Goal: Task Accomplishment & Management: Complete application form

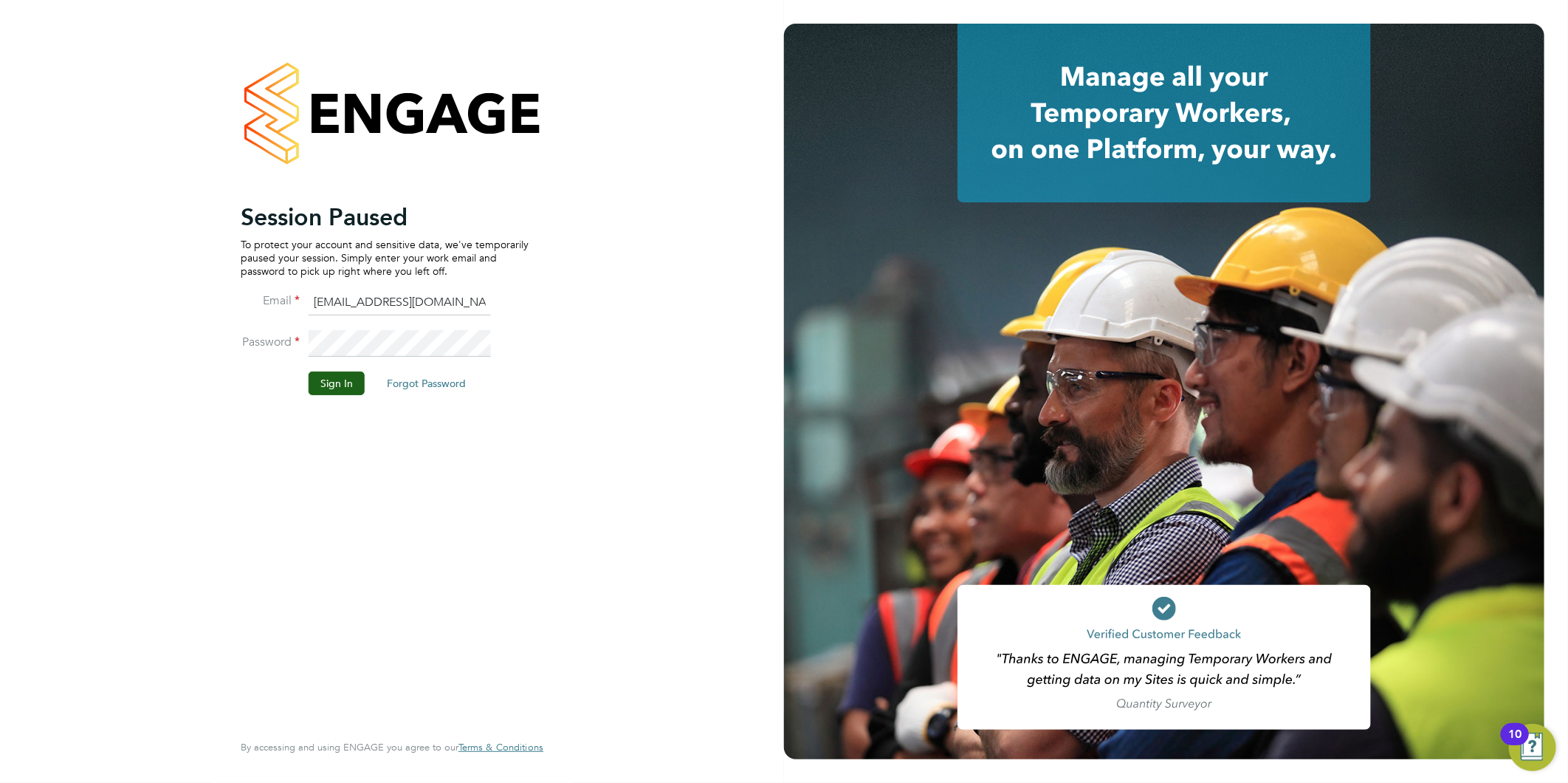
click at [322, 381] on button "Sign In" at bounding box center [337, 384] width 56 height 24
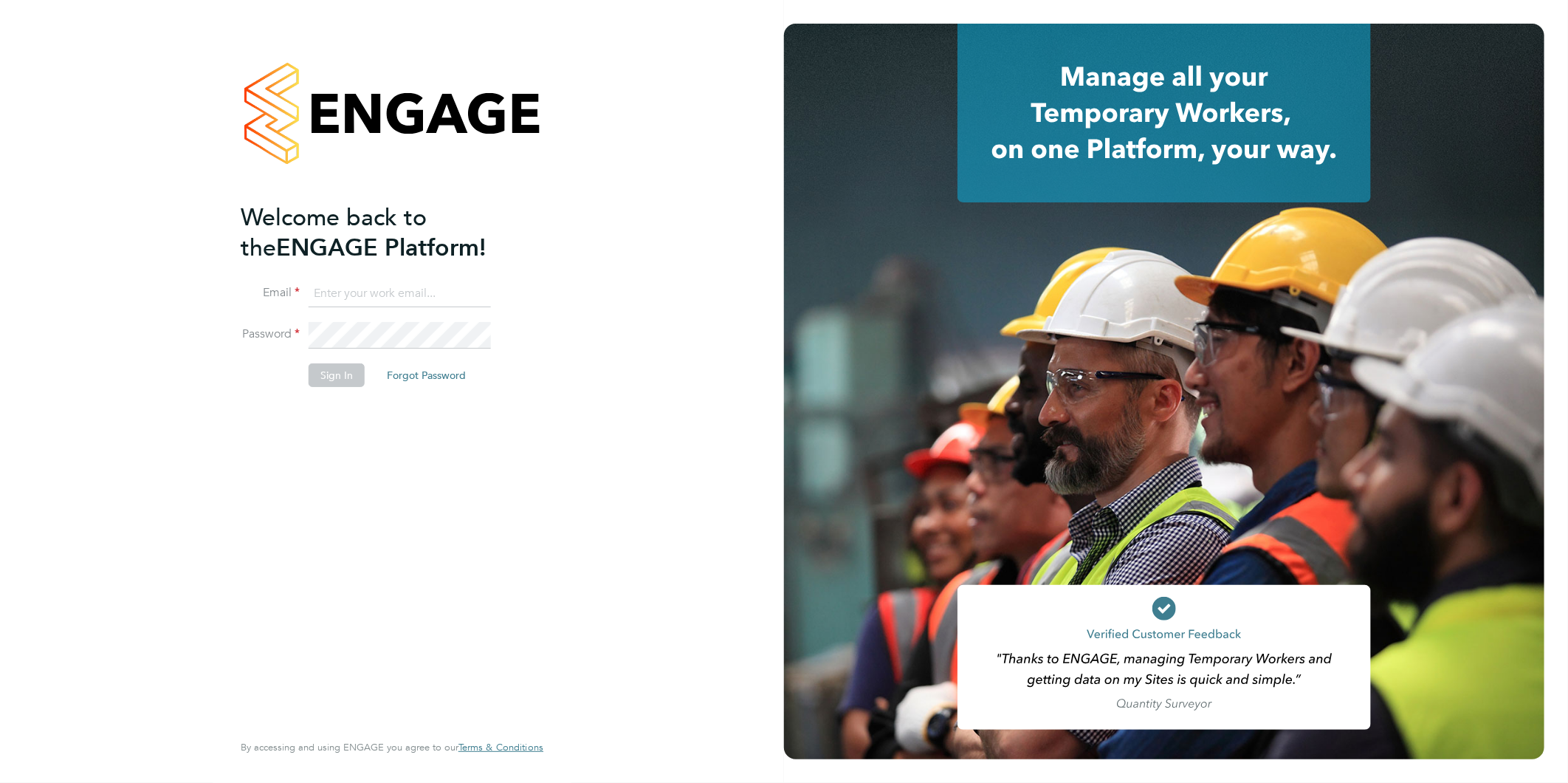
type input "kirsty@northbuildrecruit.com"
drag, startPoint x: 349, startPoint y: 369, endPoint x: 338, endPoint y: 397, distance: 30.1
click at [349, 370] on button "Sign In" at bounding box center [337, 375] width 56 height 24
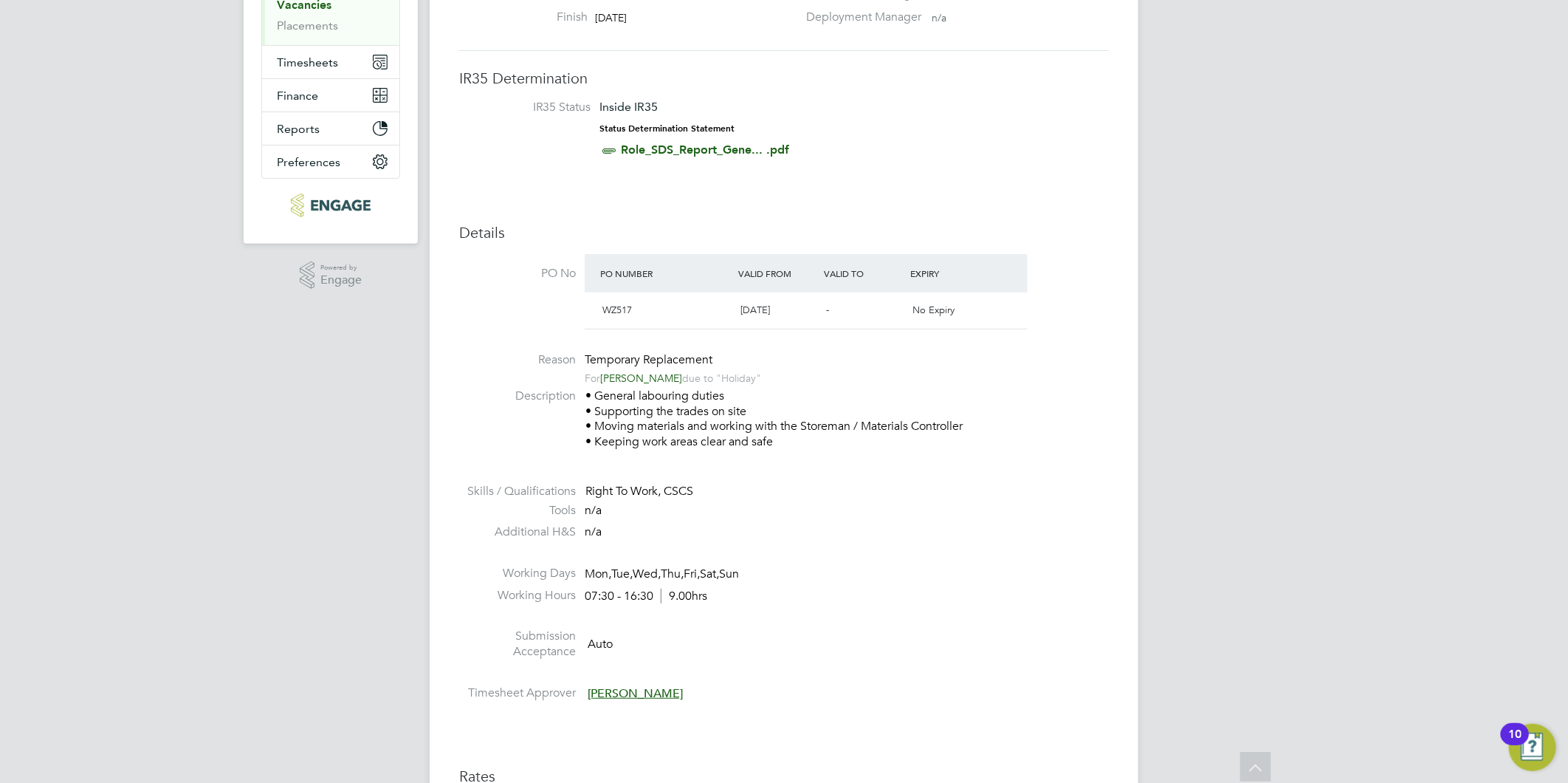
scroll to position [246, 0]
click at [652, 377] on link "[PERSON_NAME]" at bounding box center [641, 376] width 82 height 14
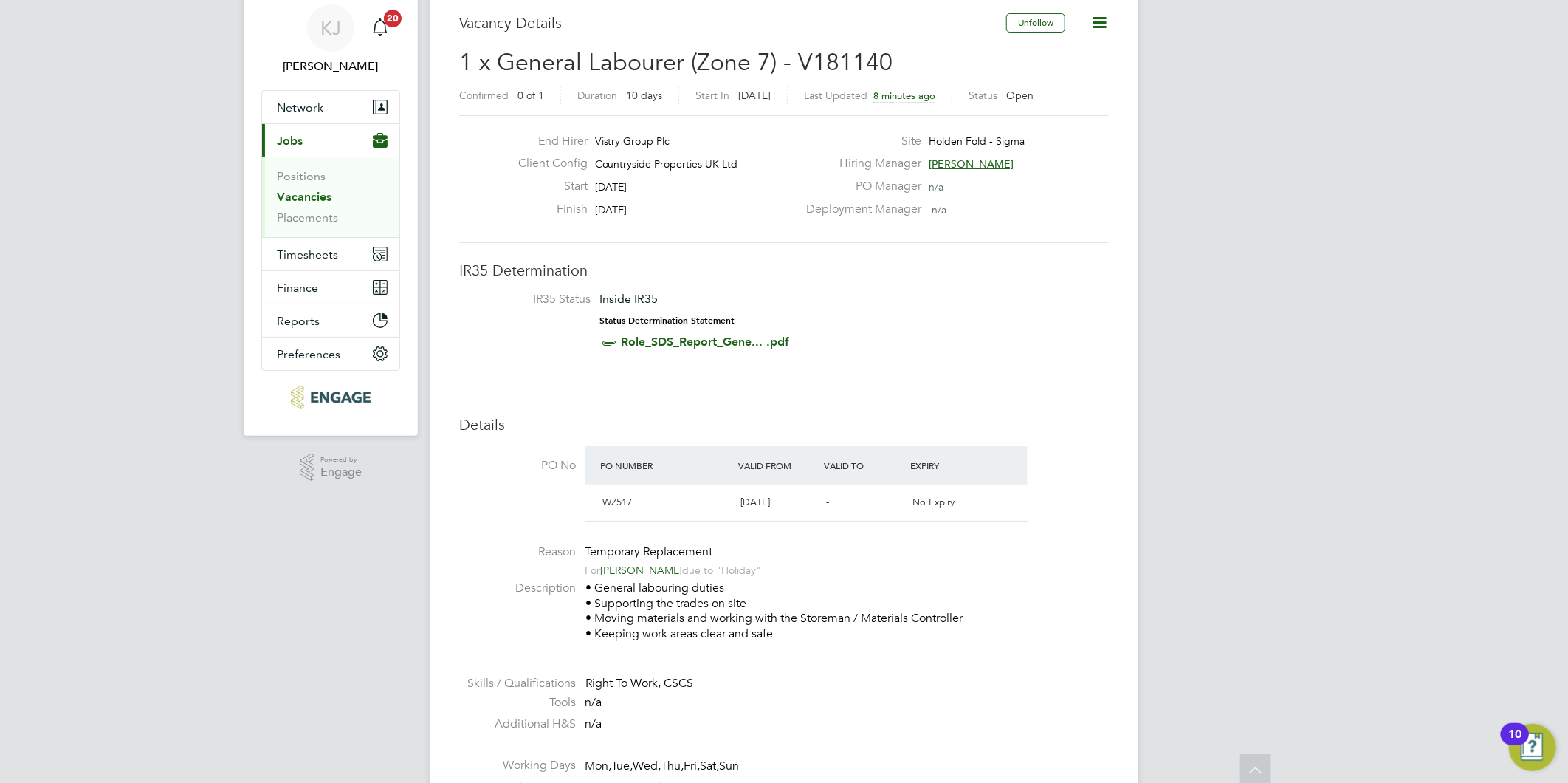
scroll to position [0, 0]
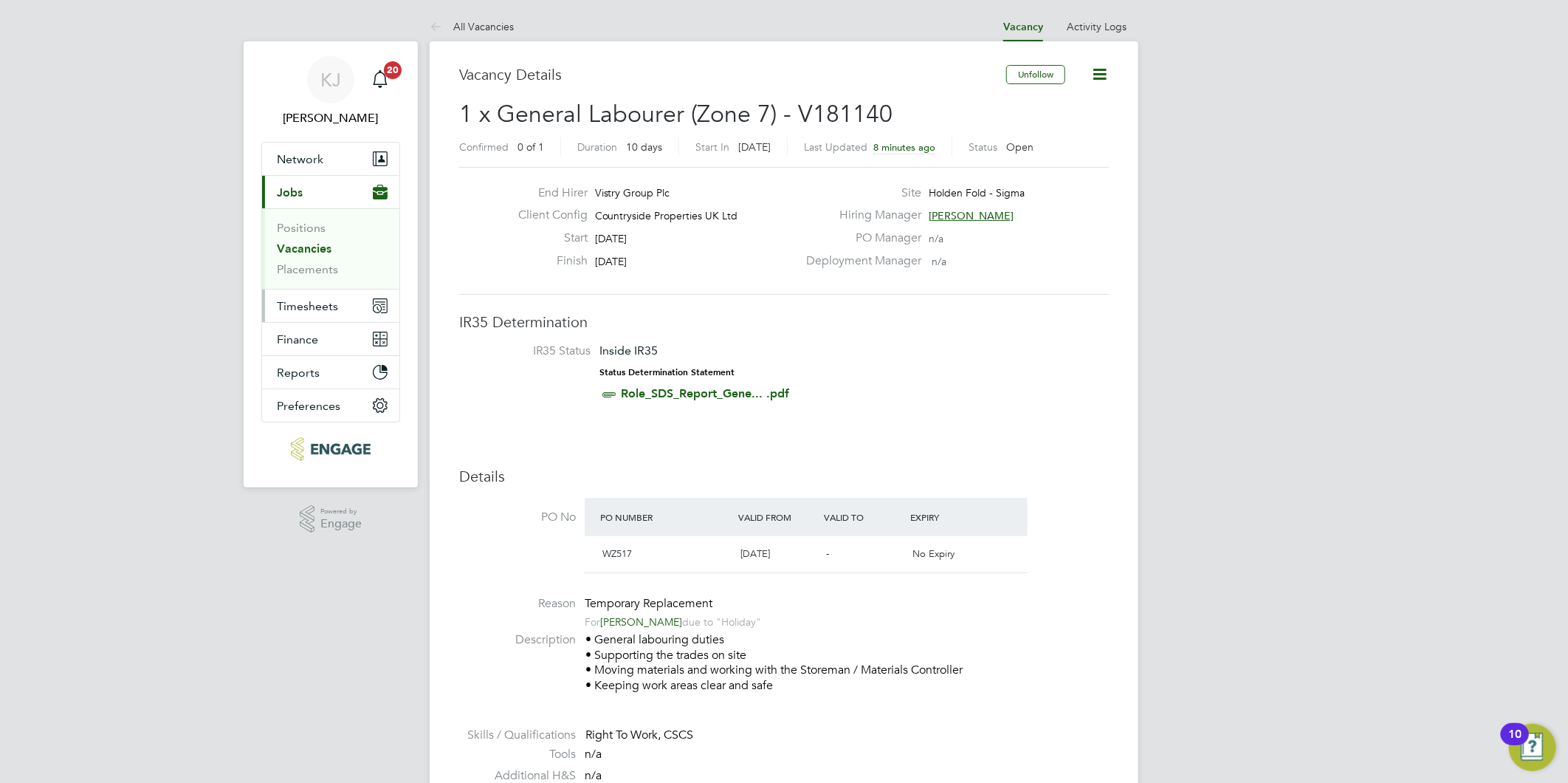
click at [295, 311] on span "Timesheets" at bounding box center [308, 306] width 61 height 14
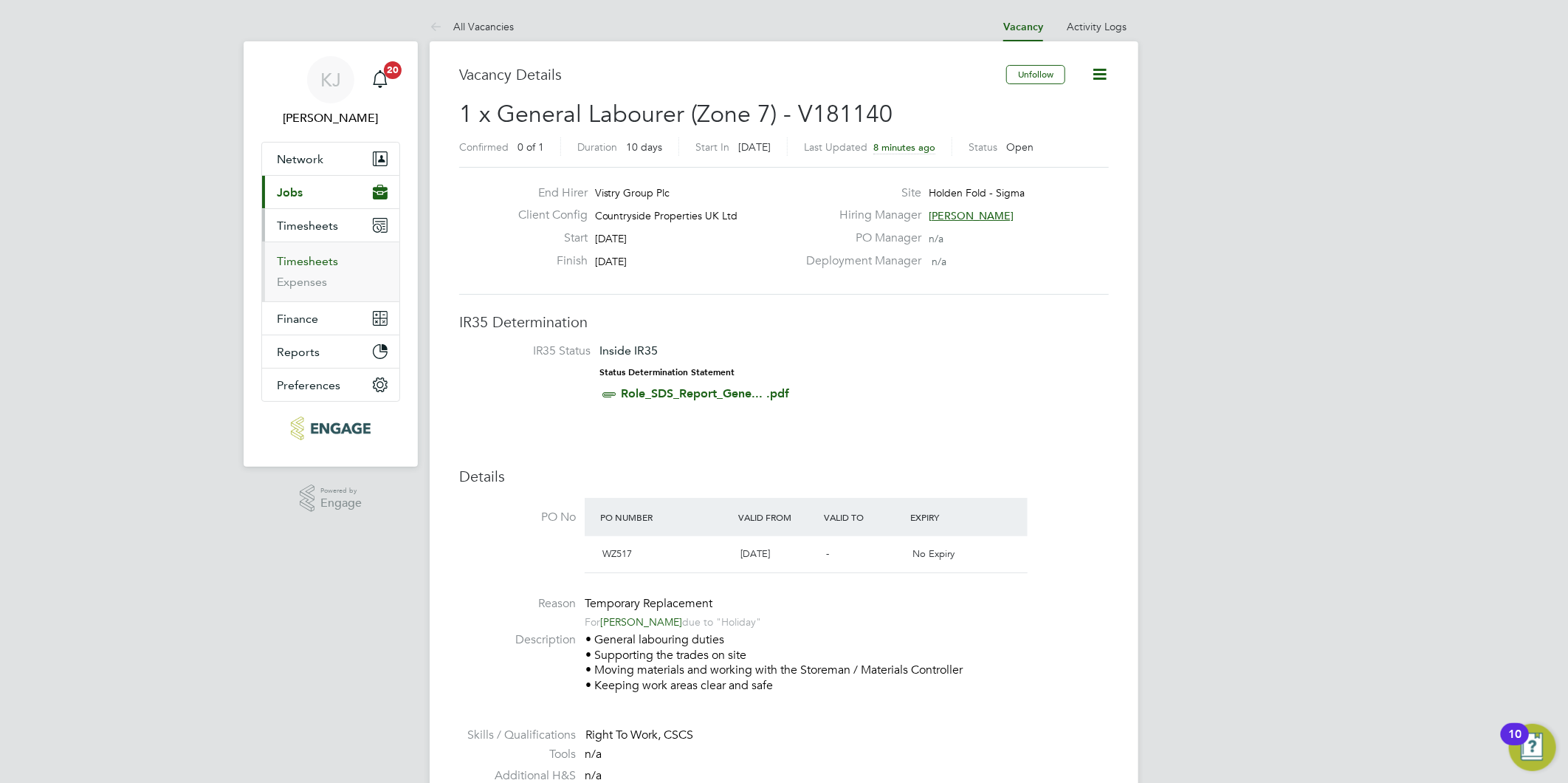
click at [291, 263] on link "Timesheets" at bounding box center [308, 261] width 61 height 14
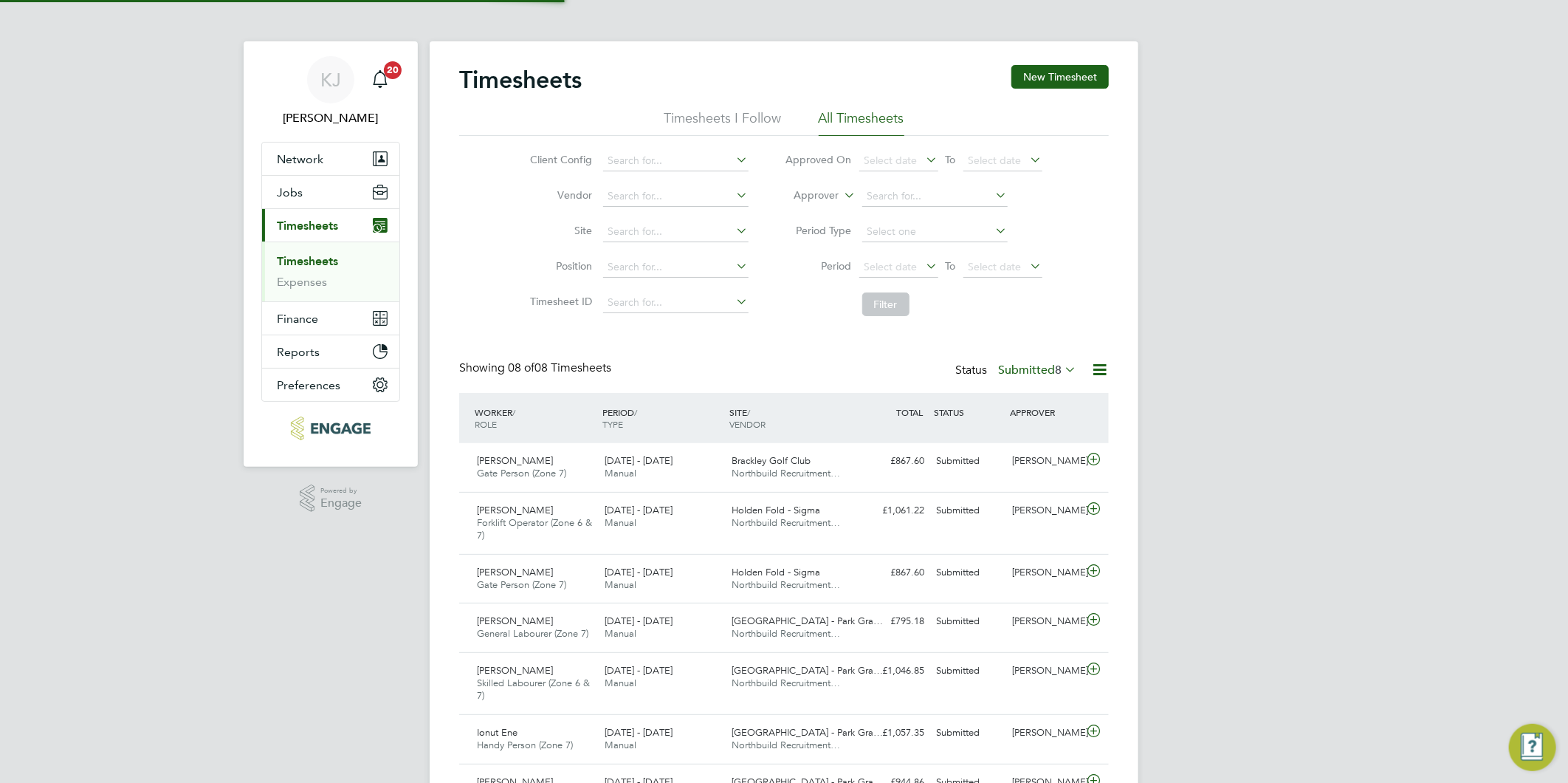
scroll to position [37, 129]
click at [1050, 65] on button "New Timesheet" at bounding box center [1060, 77] width 97 height 24
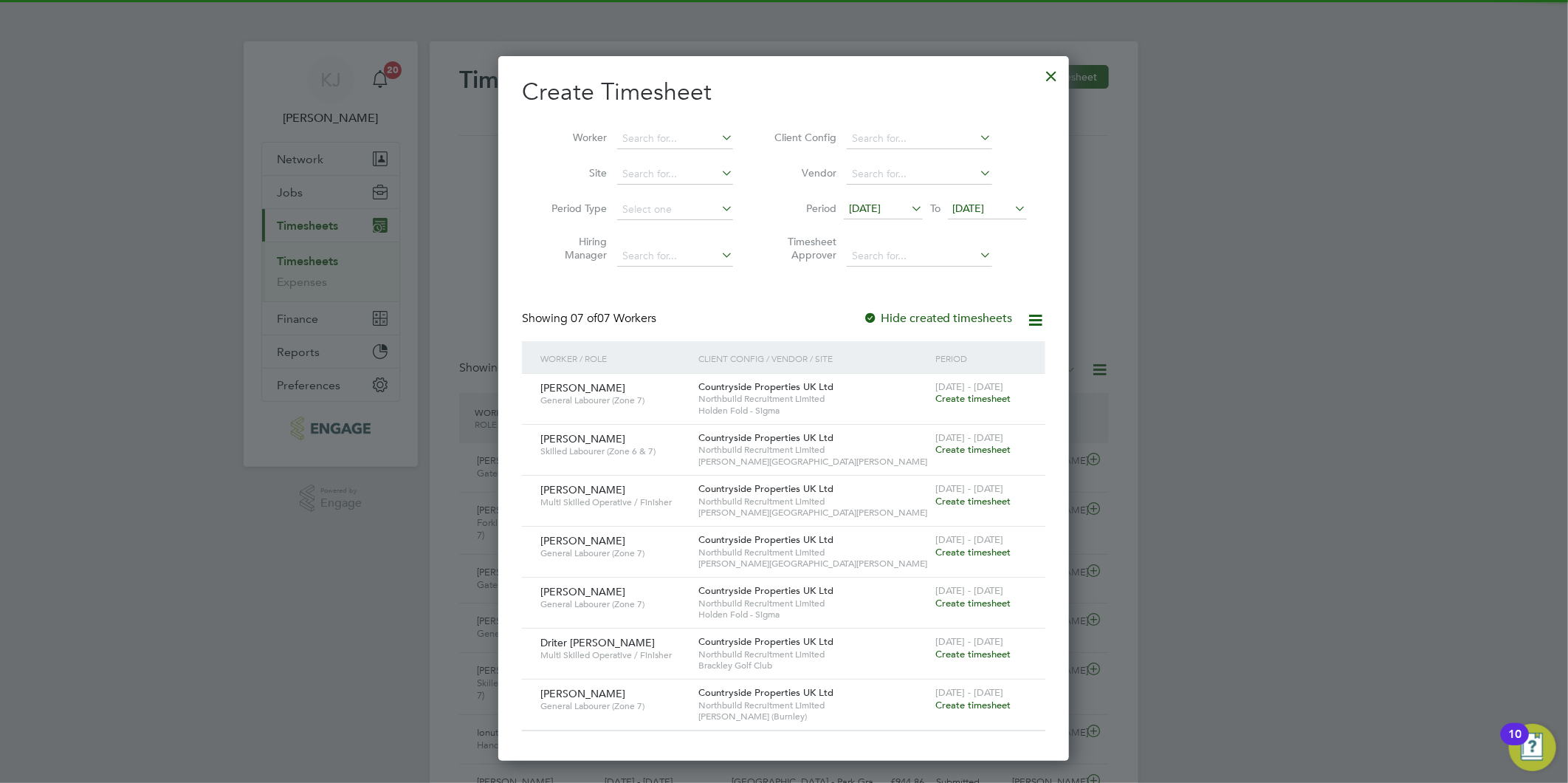
click at [867, 200] on span "09 Sep 2025" at bounding box center [883, 209] width 79 height 20
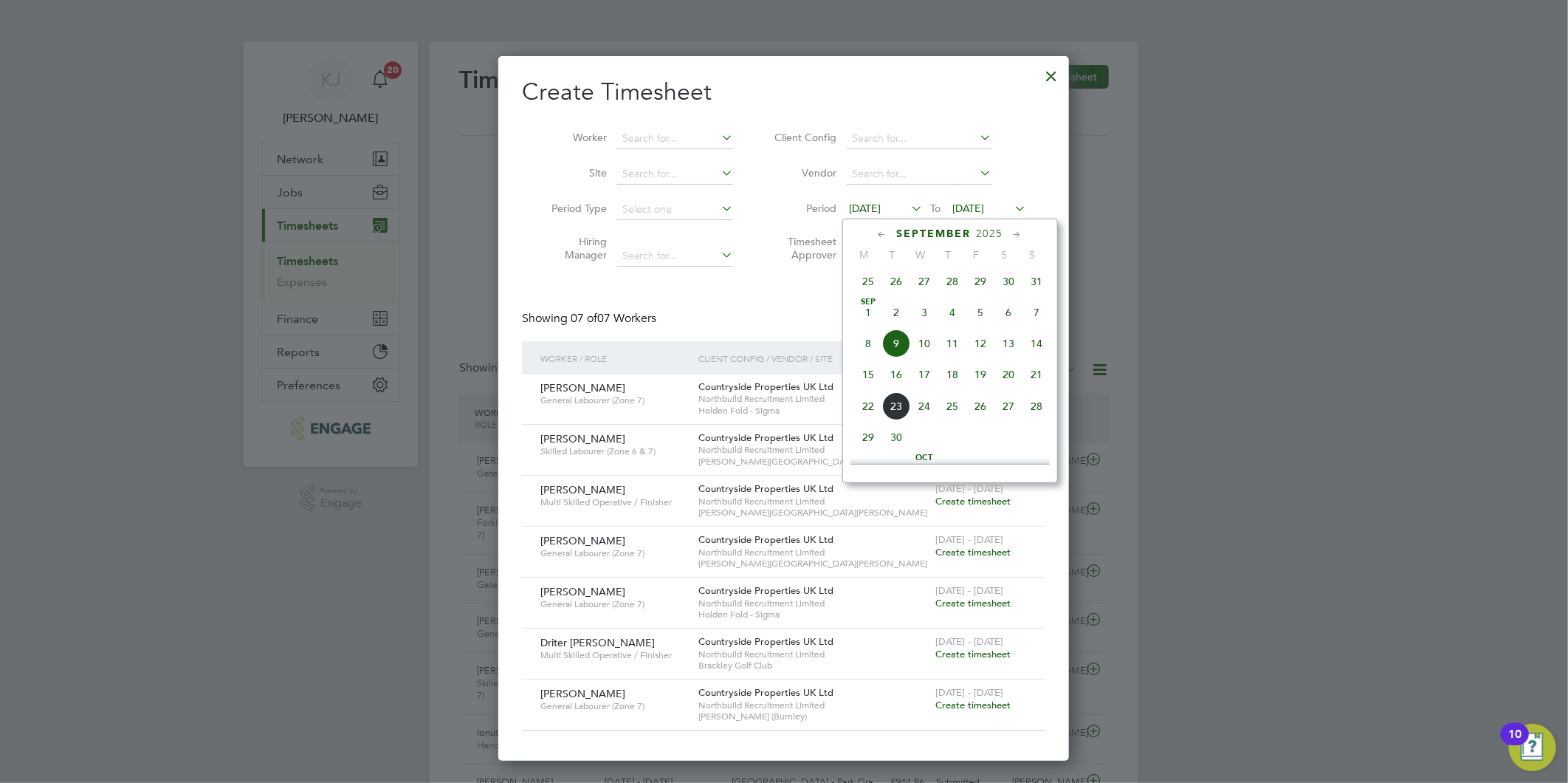
click at [864, 383] on span "15" at bounding box center [868, 374] width 28 height 28
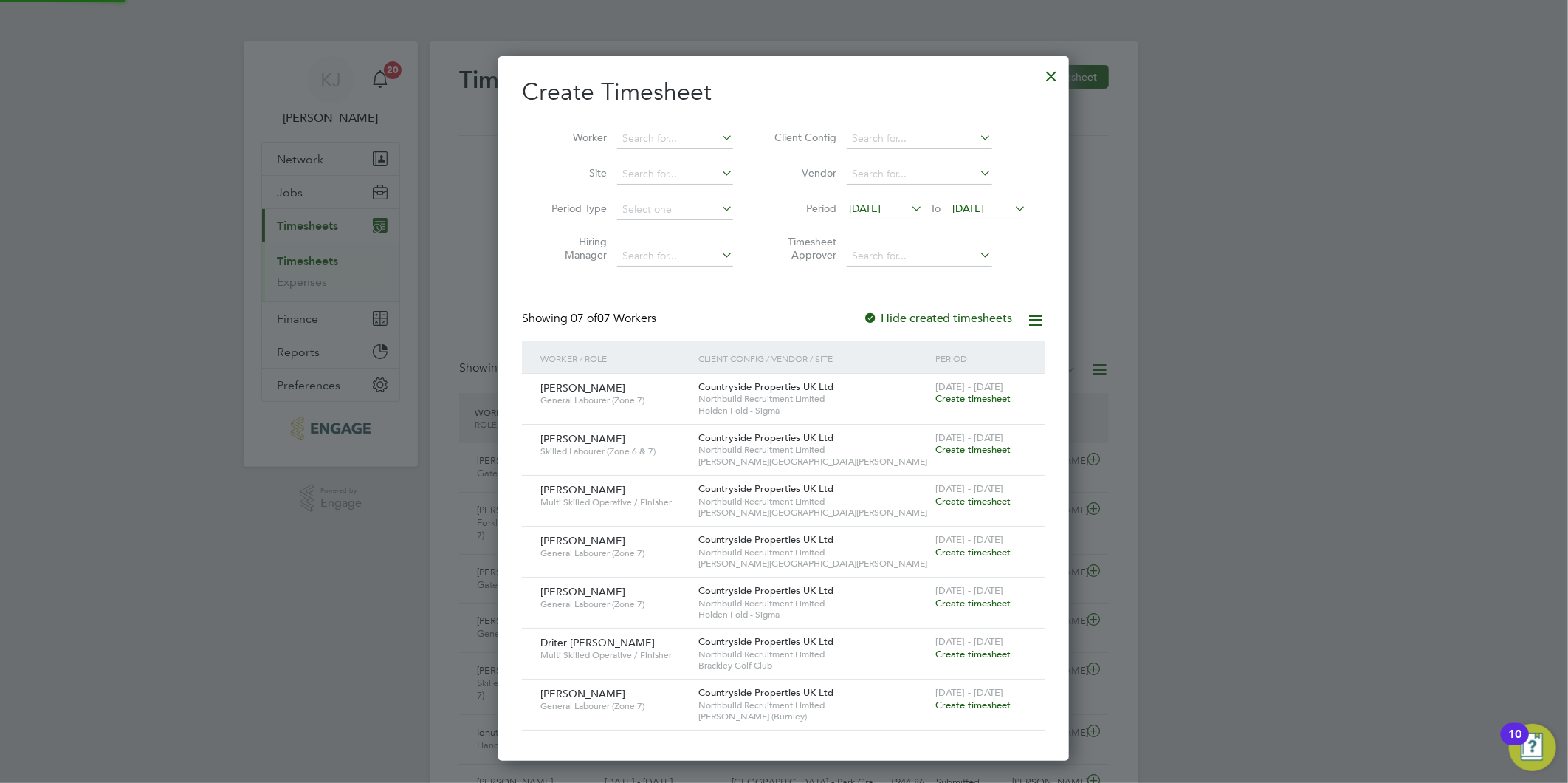
click at [978, 206] on span "16 Sep 2025" at bounding box center [969, 208] width 32 height 14
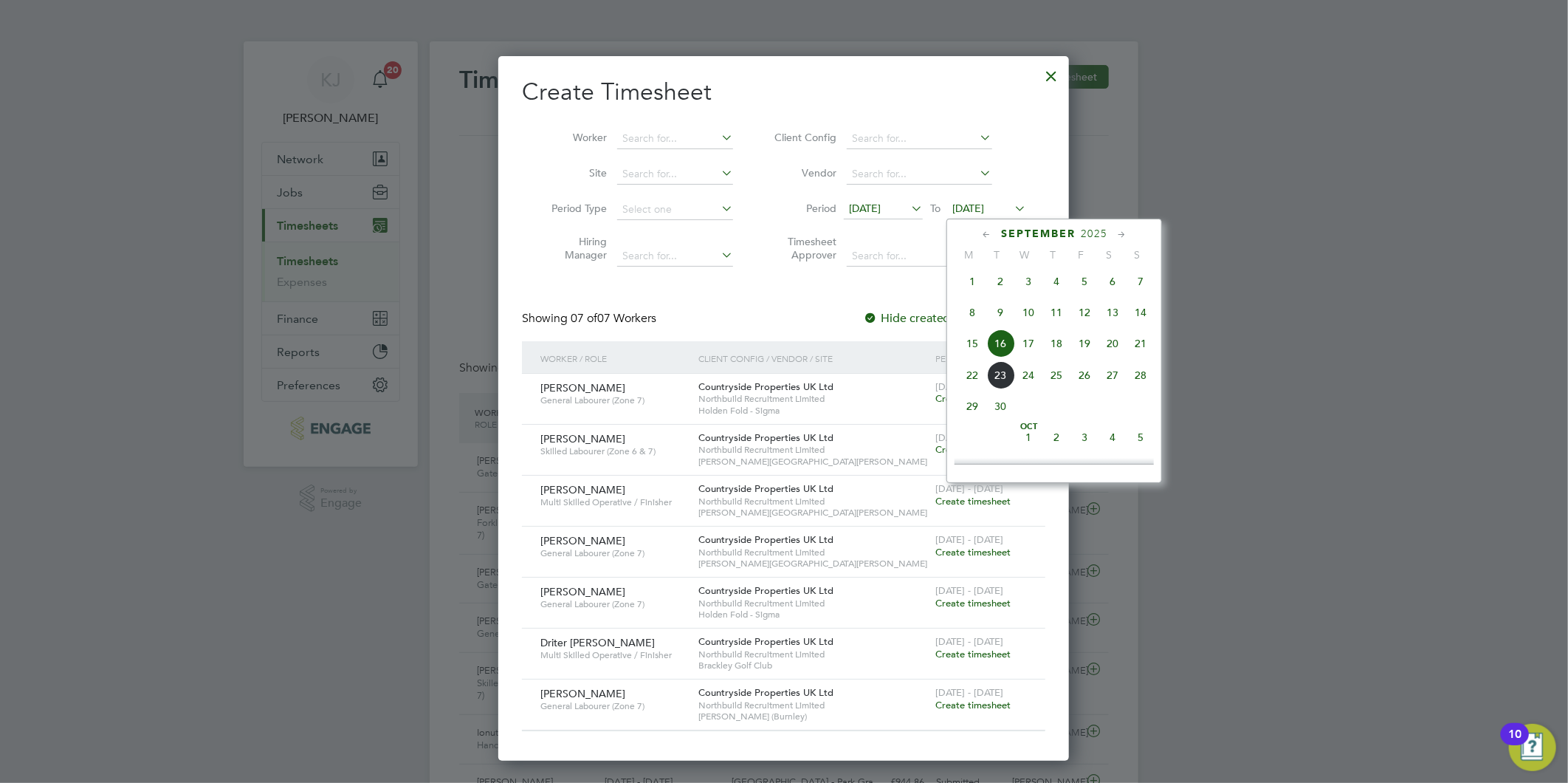
click at [1135, 342] on span "21" at bounding box center [1140, 343] width 28 height 28
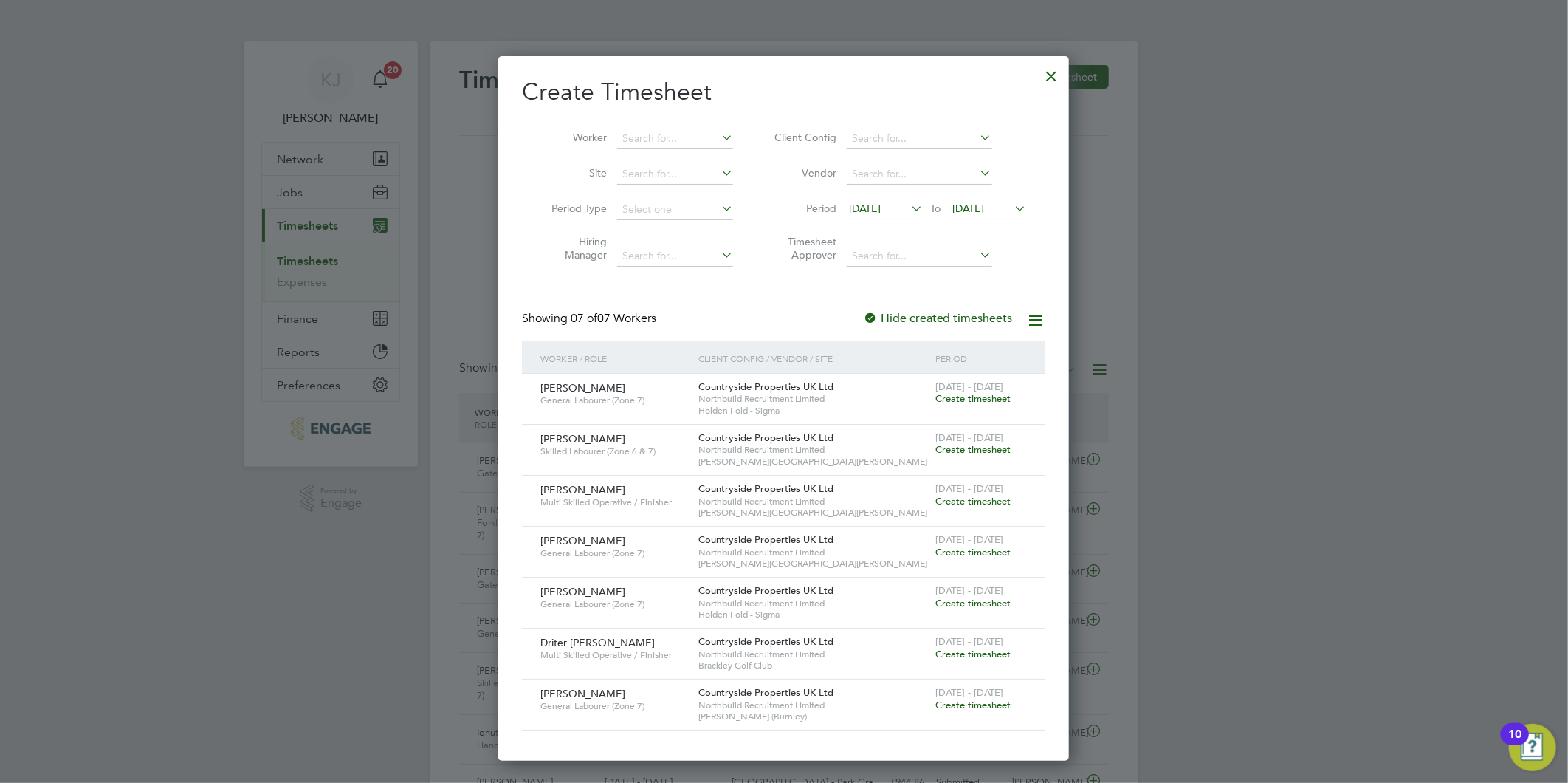
click at [956, 600] on span "Create timesheet" at bounding box center [973, 603] width 75 height 13
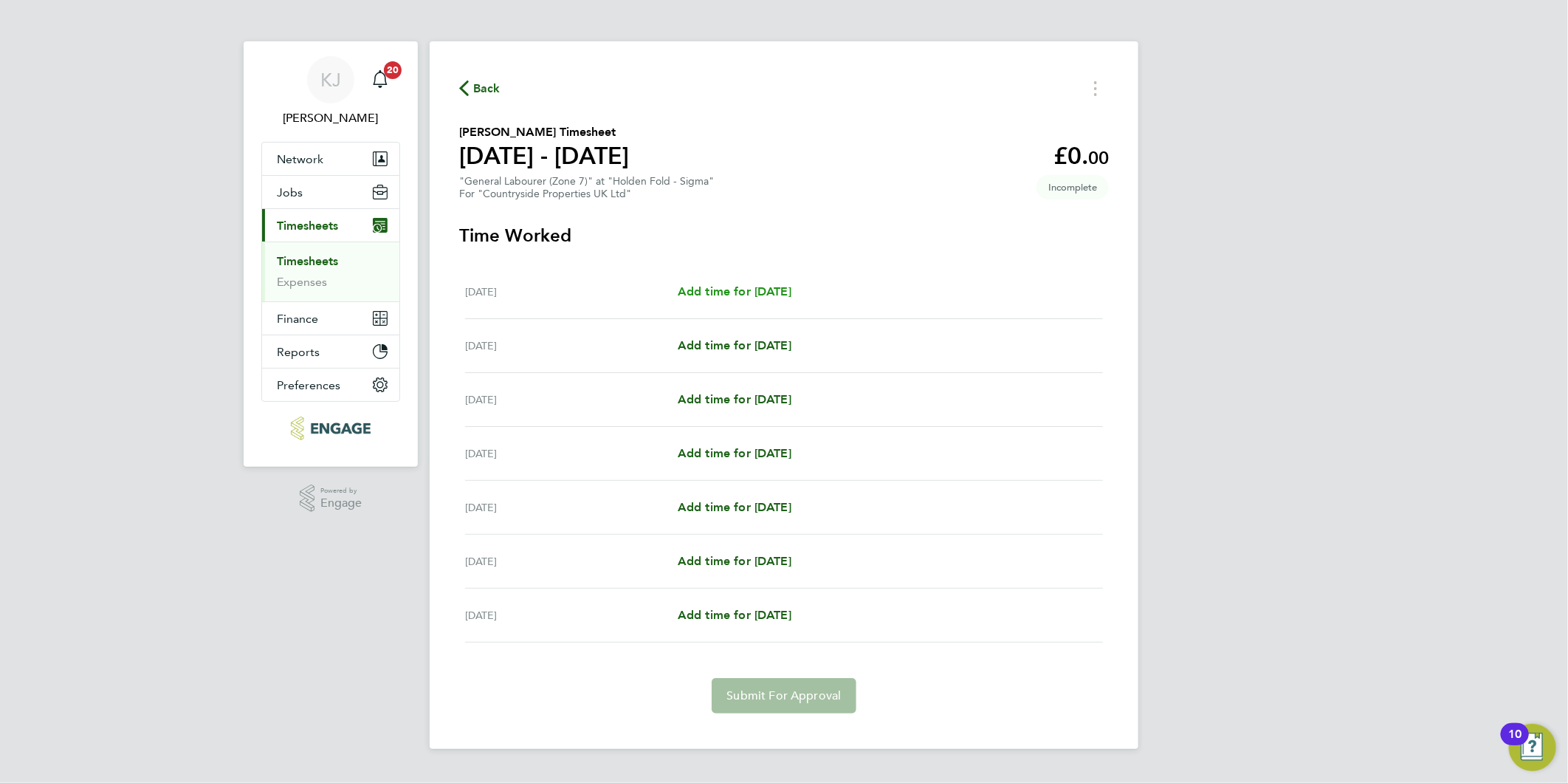
click at [757, 293] on span "Add time for Mon 15 Sep" at bounding box center [734, 291] width 113 height 14
select select "30"
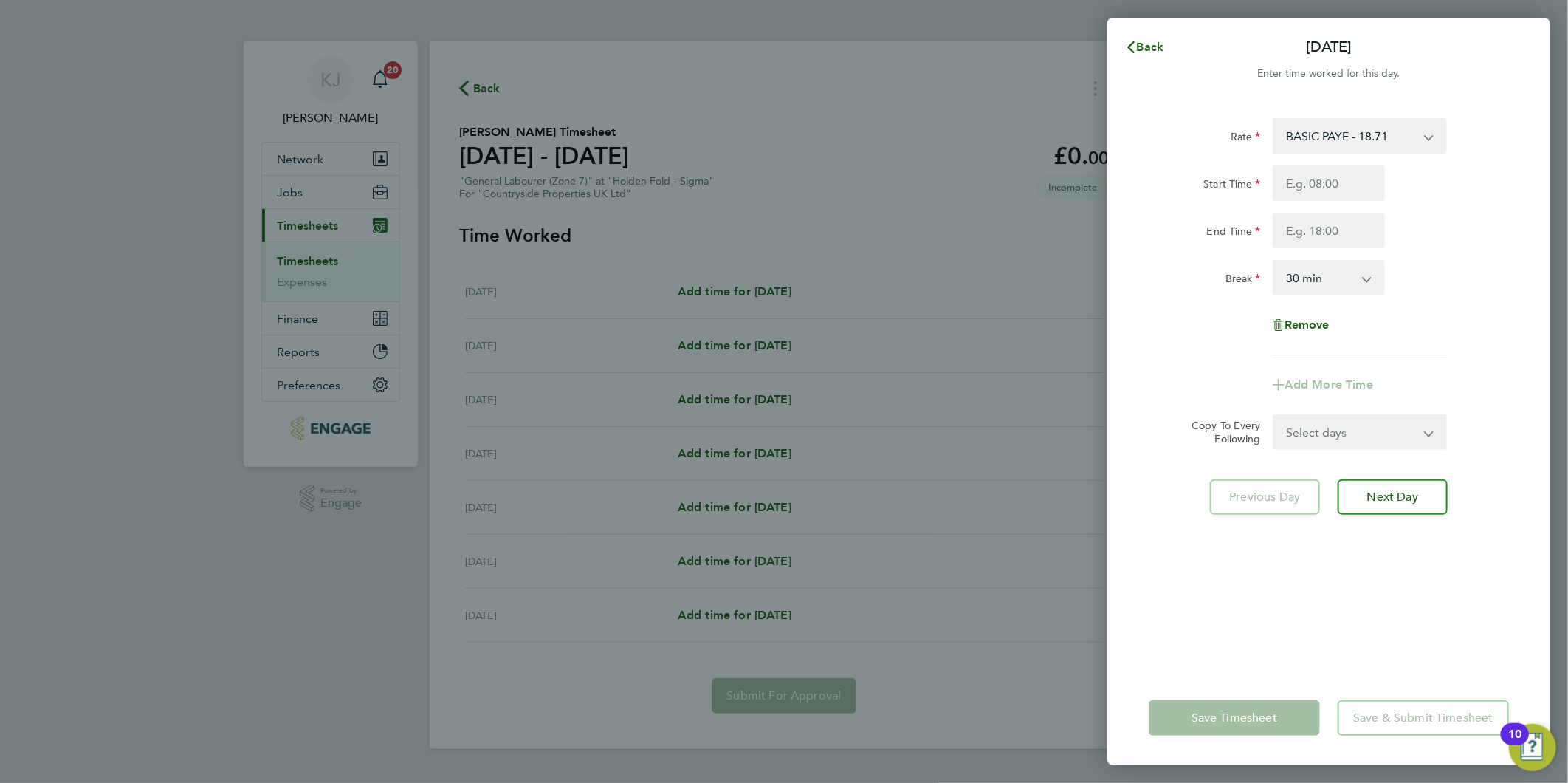
click at [1385, 178] on div at bounding box center [1328, 183] width 124 height 36
click at [1344, 175] on input "Start Time" at bounding box center [1329, 183] width 113 height 36
type input "07:30"
type input "16:30"
drag, startPoint x: 1332, startPoint y: 173, endPoint x: 1339, endPoint y: 197, distance: 25.0
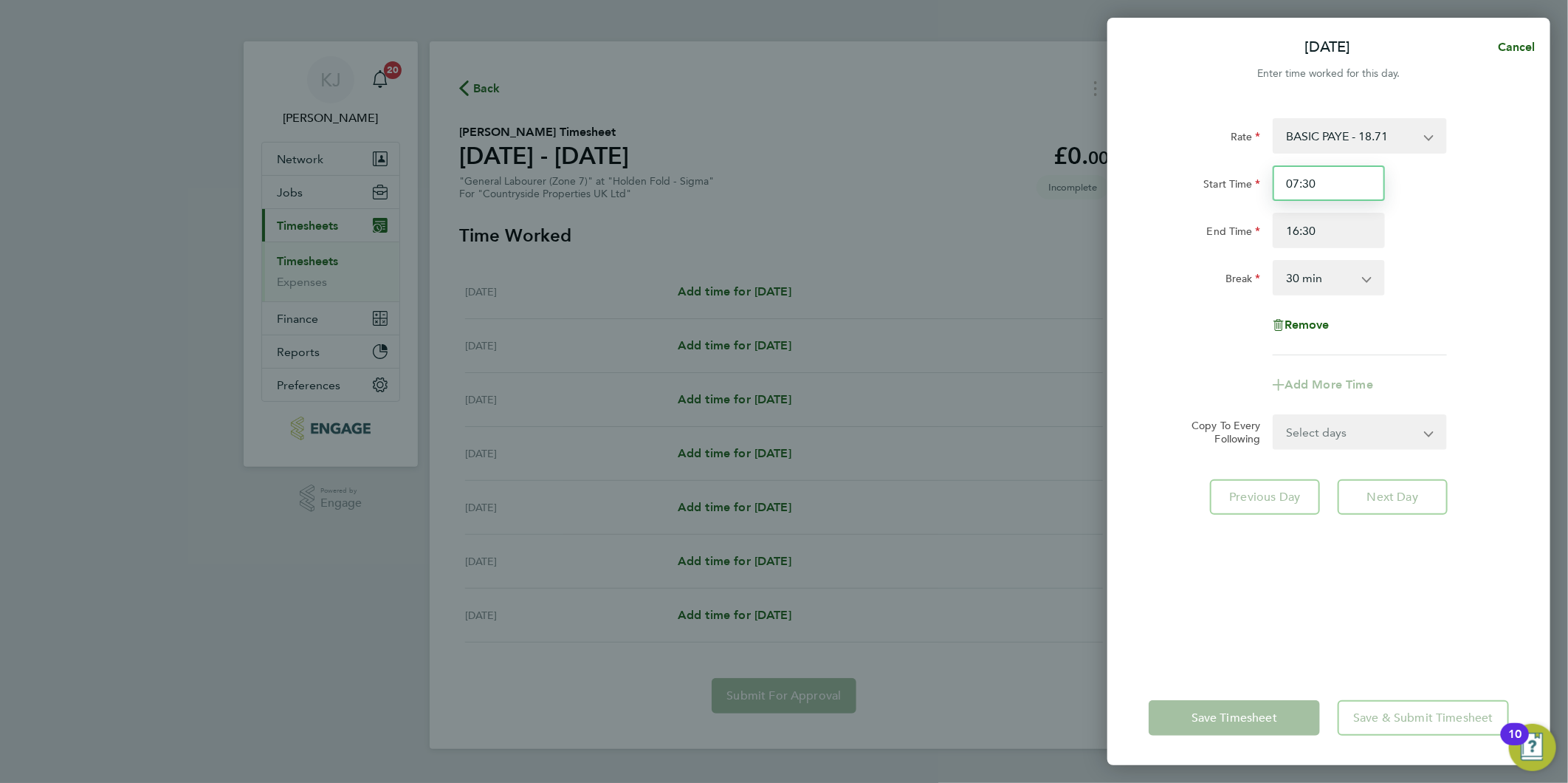
click at [1332, 173] on input "07:30" at bounding box center [1329, 183] width 113 height 36
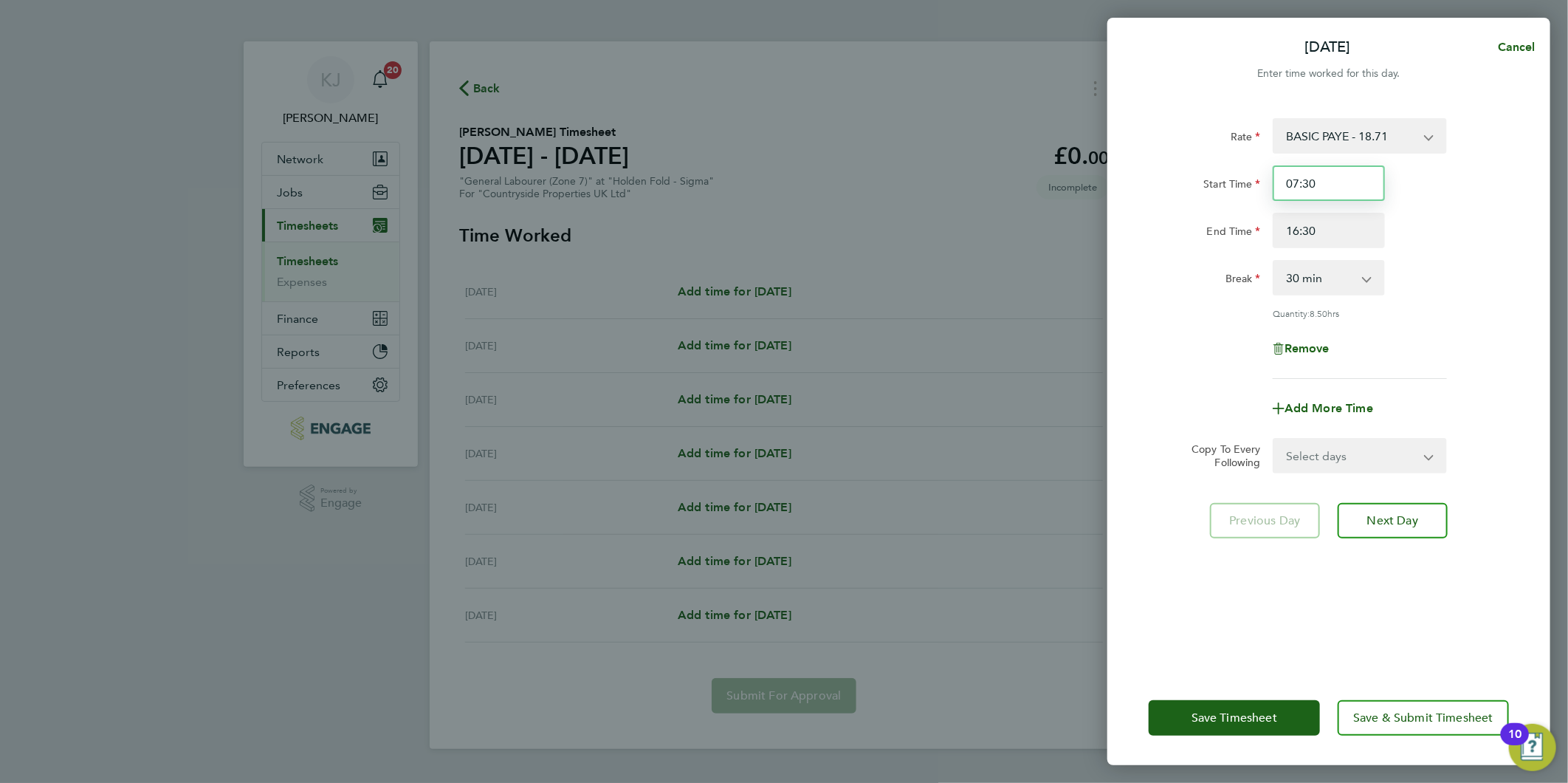
drag, startPoint x: 1357, startPoint y: 178, endPoint x: 743, endPoint y: 205, distance: 614.6
click at [828, 210] on div "Mon 15 Sep Cancel Enter time worked for this day. Rate BASIC PAYE - 18.71 Start…" at bounding box center [784, 392] width 1568 height 783
type input "07:00"
click at [1348, 226] on input "16:30" at bounding box center [1329, 230] width 113 height 36
click at [1361, 463] on select "Select days Day Weekday (Mon-Fri) Weekend (Sat-Sun) Tuesday Wednesday Thursday …" at bounding box center [1352, 455] width 155 height 32
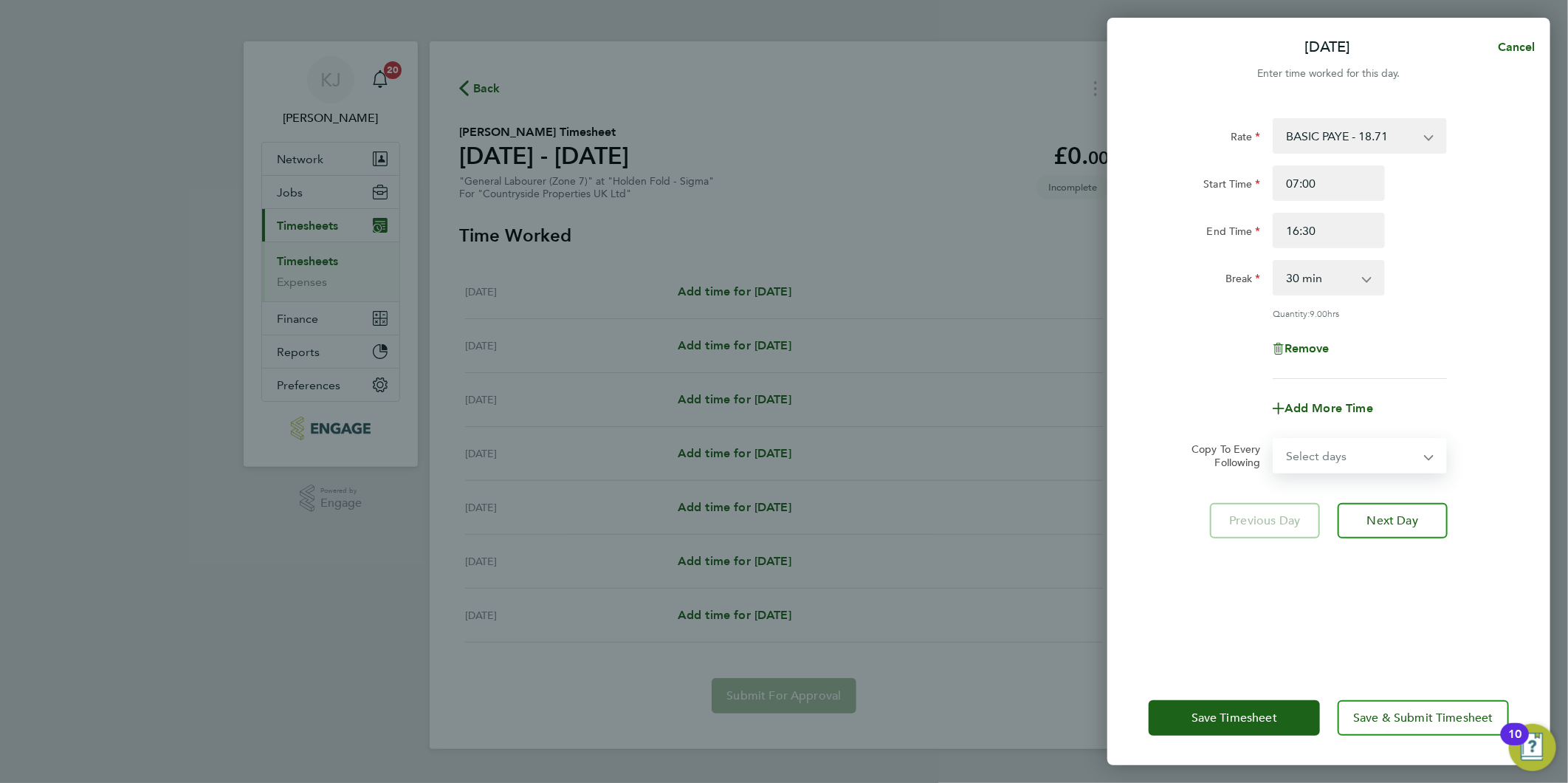
select select "WEEKDAY"
click at [1275, 439] on select "Select days Day Weekday (Mon-Fri) Weekend (Sat-Sun) Tuesday Wednesday Thursday …" at bounding box center [1352, 455] width 155 height 32
select select "2025-09-21"
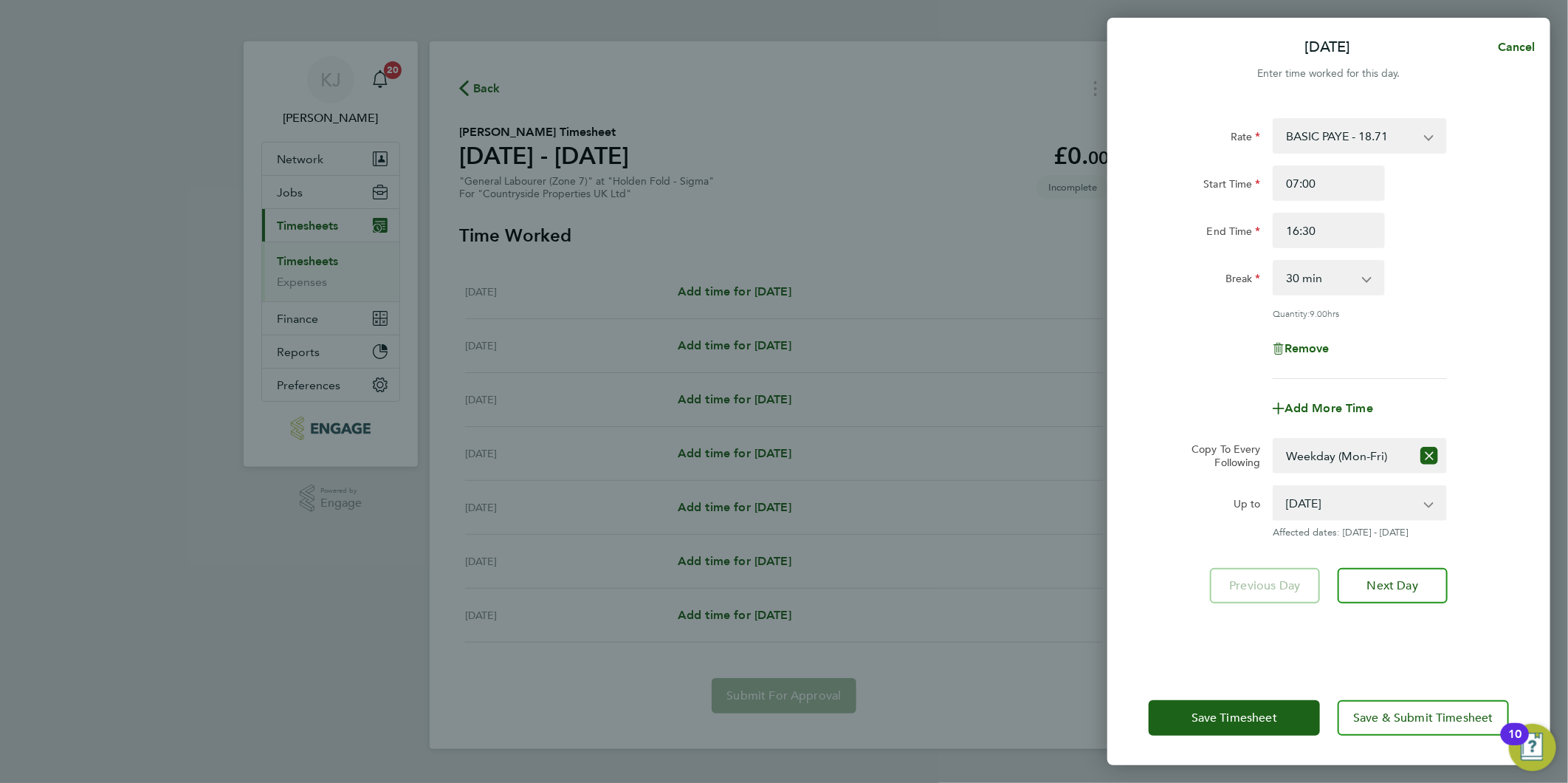
drag, startPoint x: 1348, startPoint y: 473, endPoint x: 1208, endPoint y: 511, distance: 145.1
click at [1139, 482] on div "Rate BASIC PAYE - 18.71 Start Time 07:00 End Time 16:30 Break 0 min 15 min 30 m…" at bounding box center [1329, 386] width 443 height 570
click at [1399, 575] on button "Next Day" at bounding box center [1392, 586] width 110 height 36
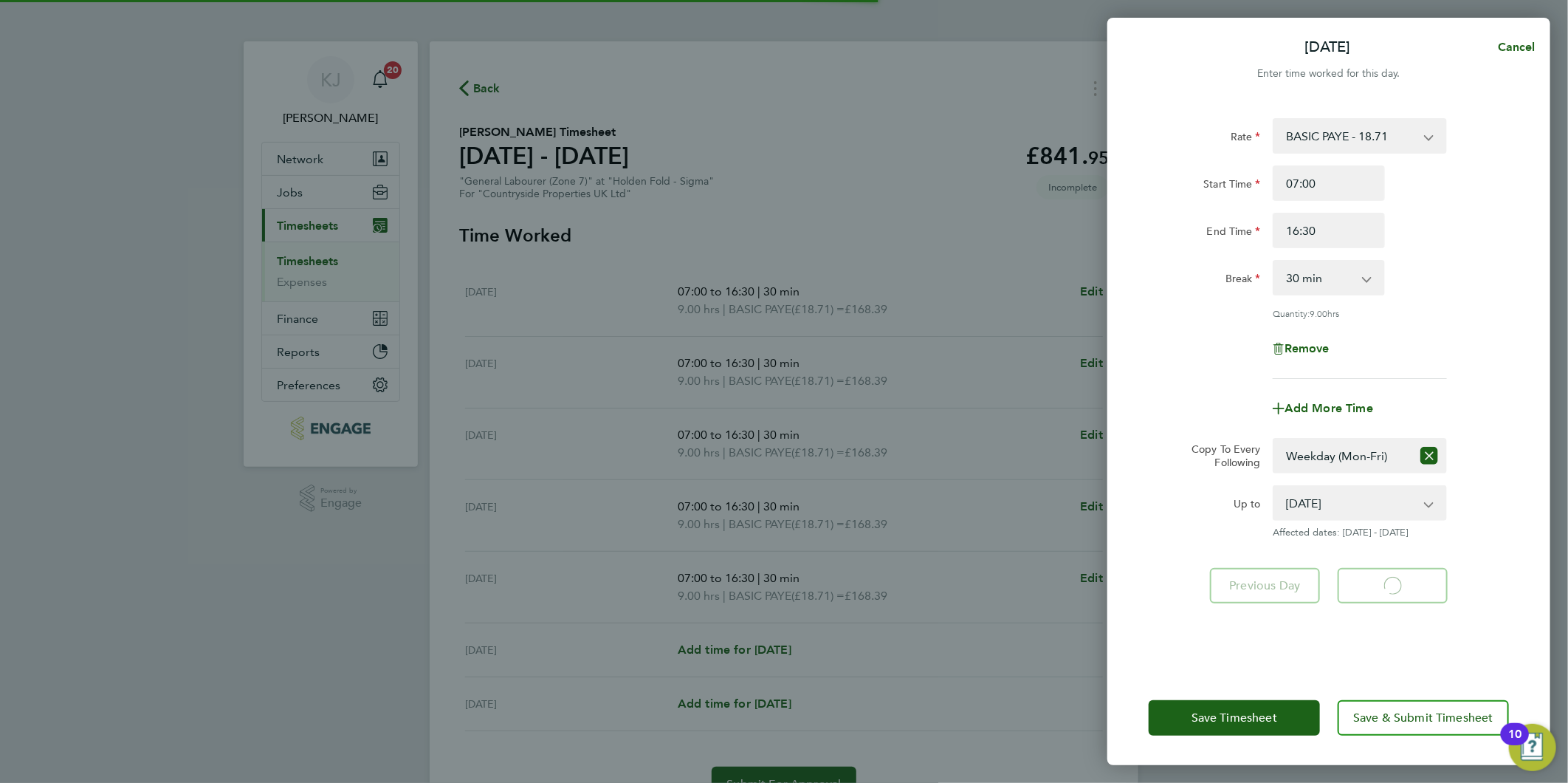
select select "30"
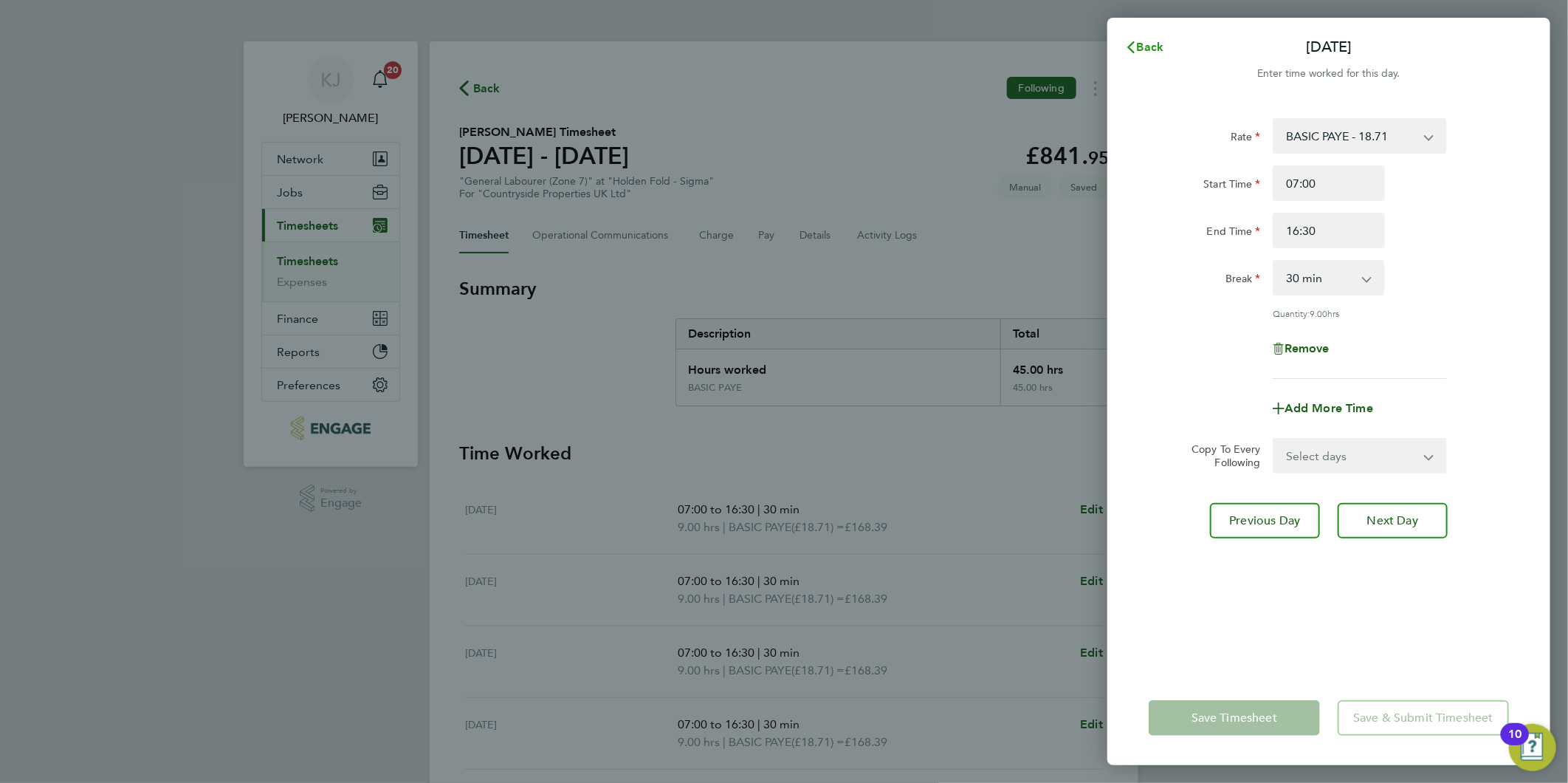
click at [1134, 40] on svg-icon "button" at bounding box center [1131, 47] width 12 height 14
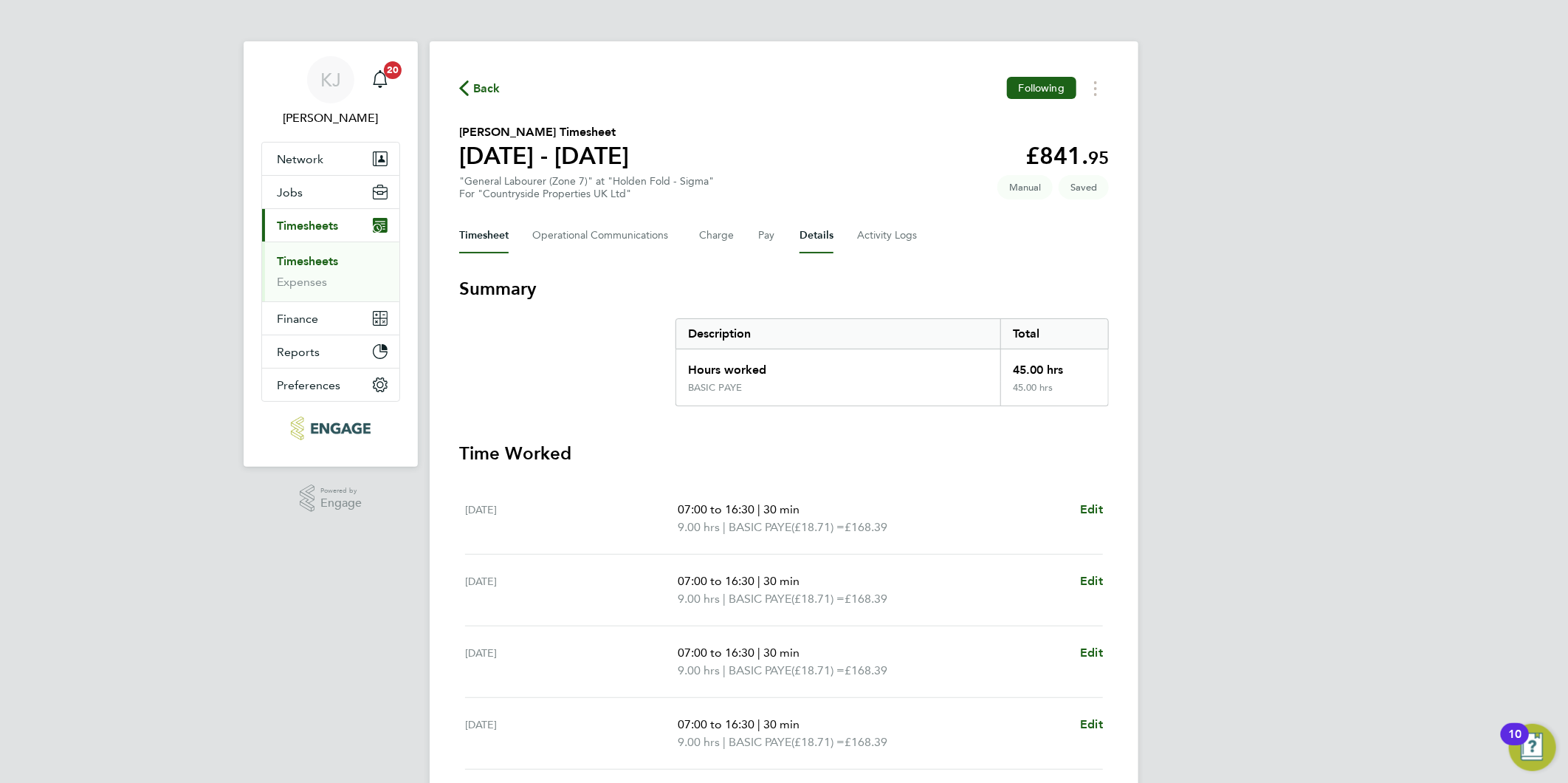
click at [807, 228] on button "Details" at bounding box center [817, 235] width 34 height 36
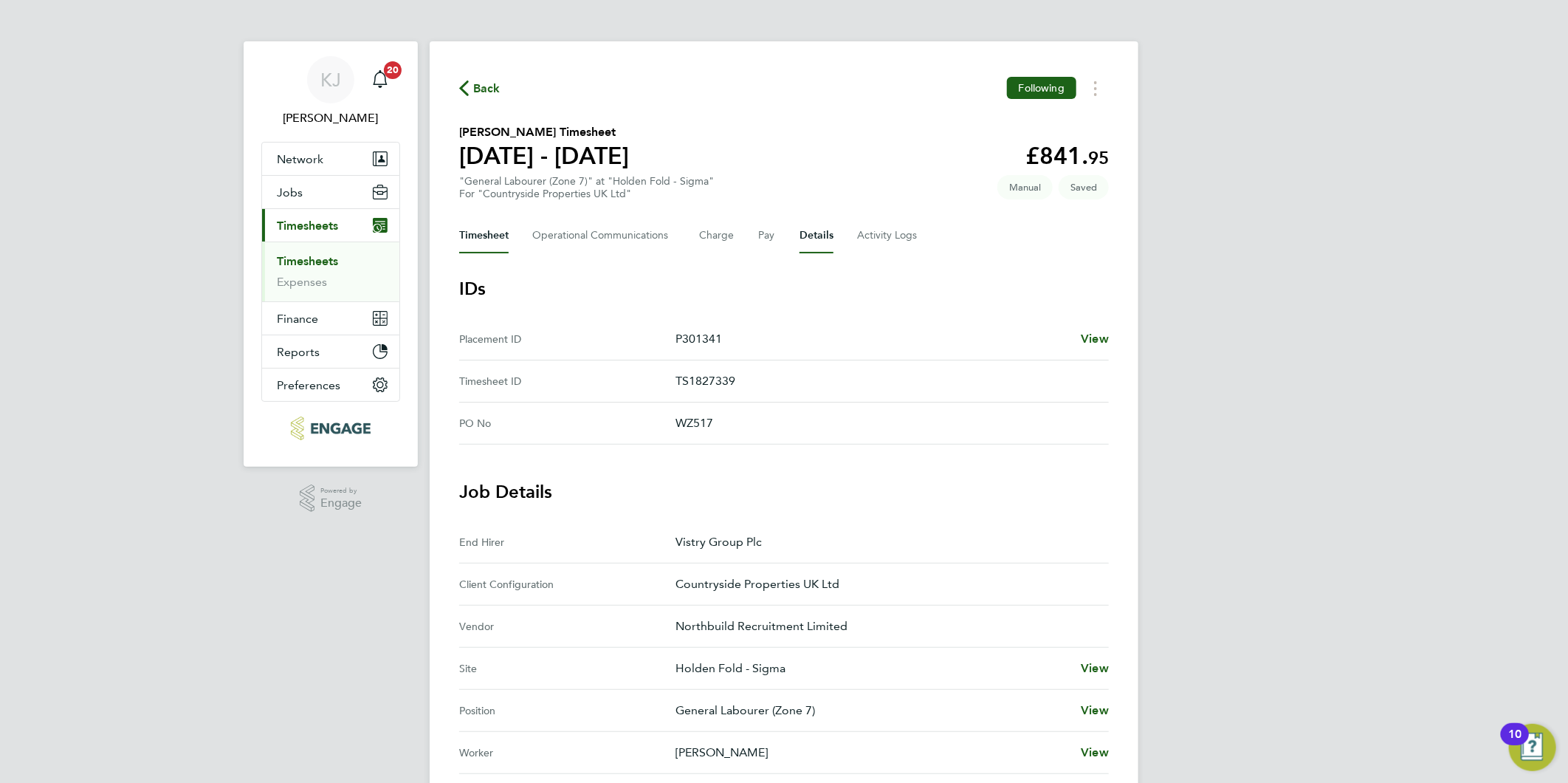
click at [460, 231] on button "Timesheet" at bounding box center [484, 235] width 49 height 36
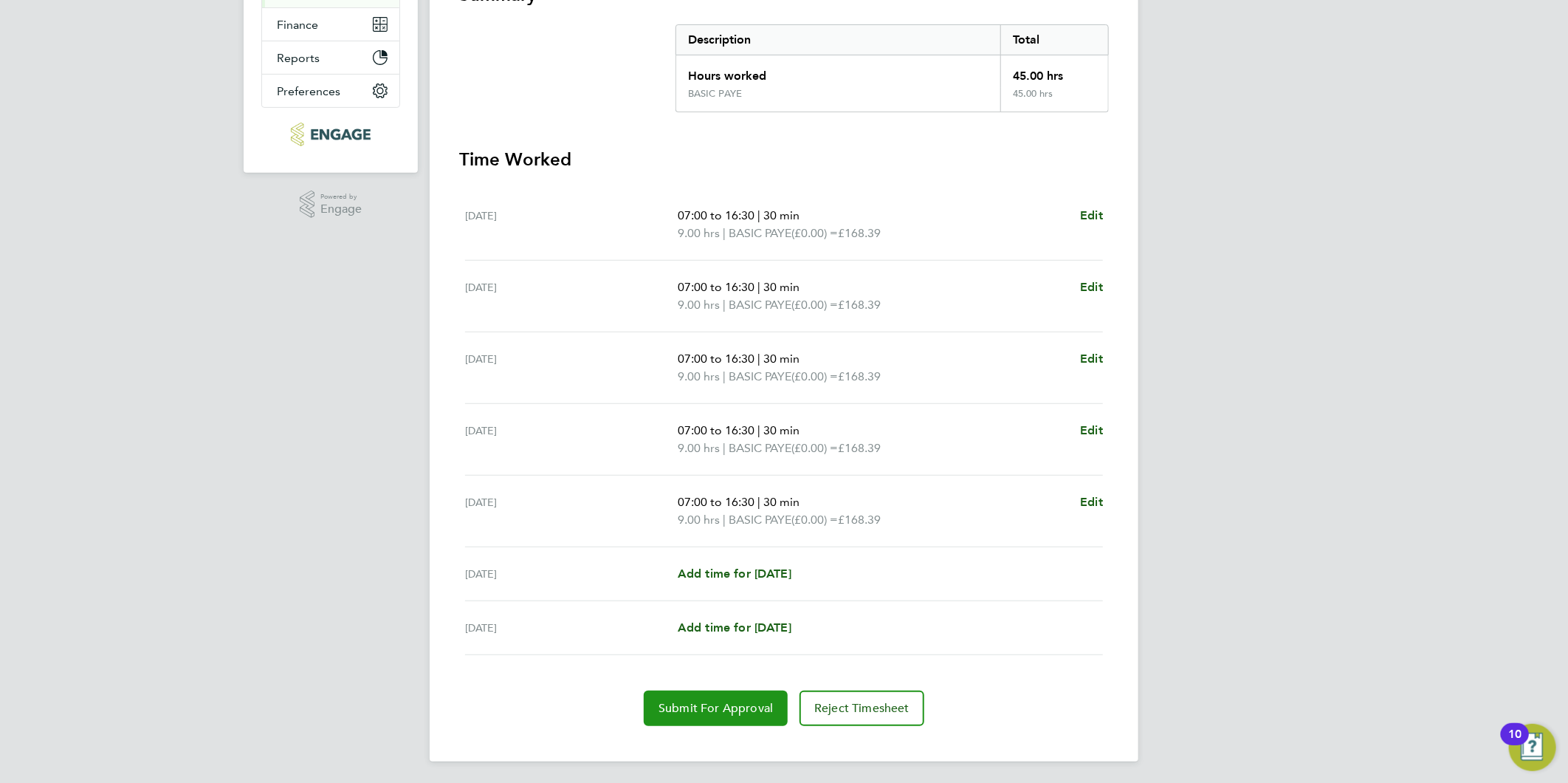
click at [721, 708] on span "Submit For Approval" at bounding box center [715, 708] width 114 height 14
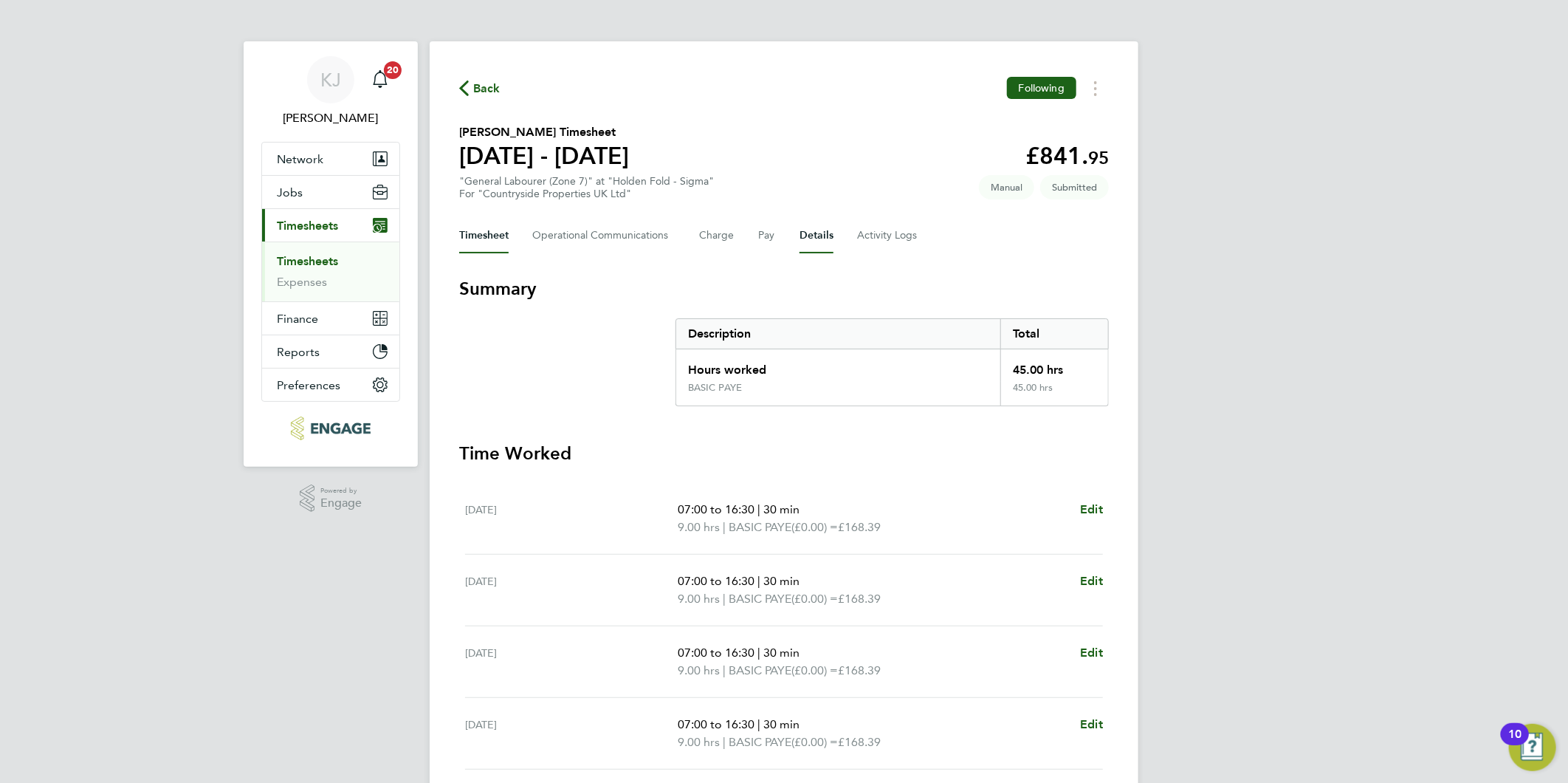
click at [818, 237] on button "Details" at bounding box center [817, 235] width 34 height 36
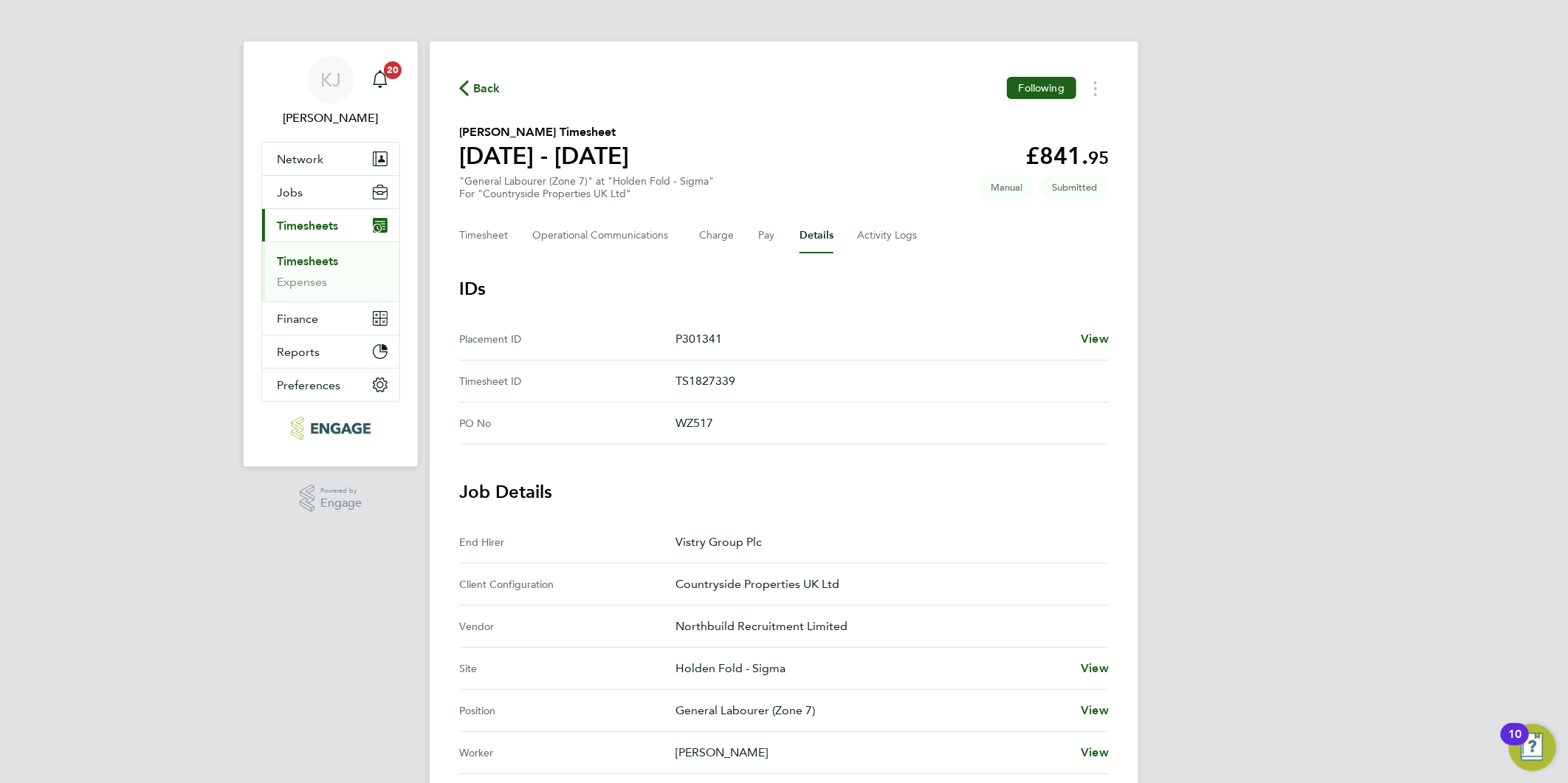
click at [309, 256] on link "Timesheets" at bounding box center [308, 261] width 61 height 14
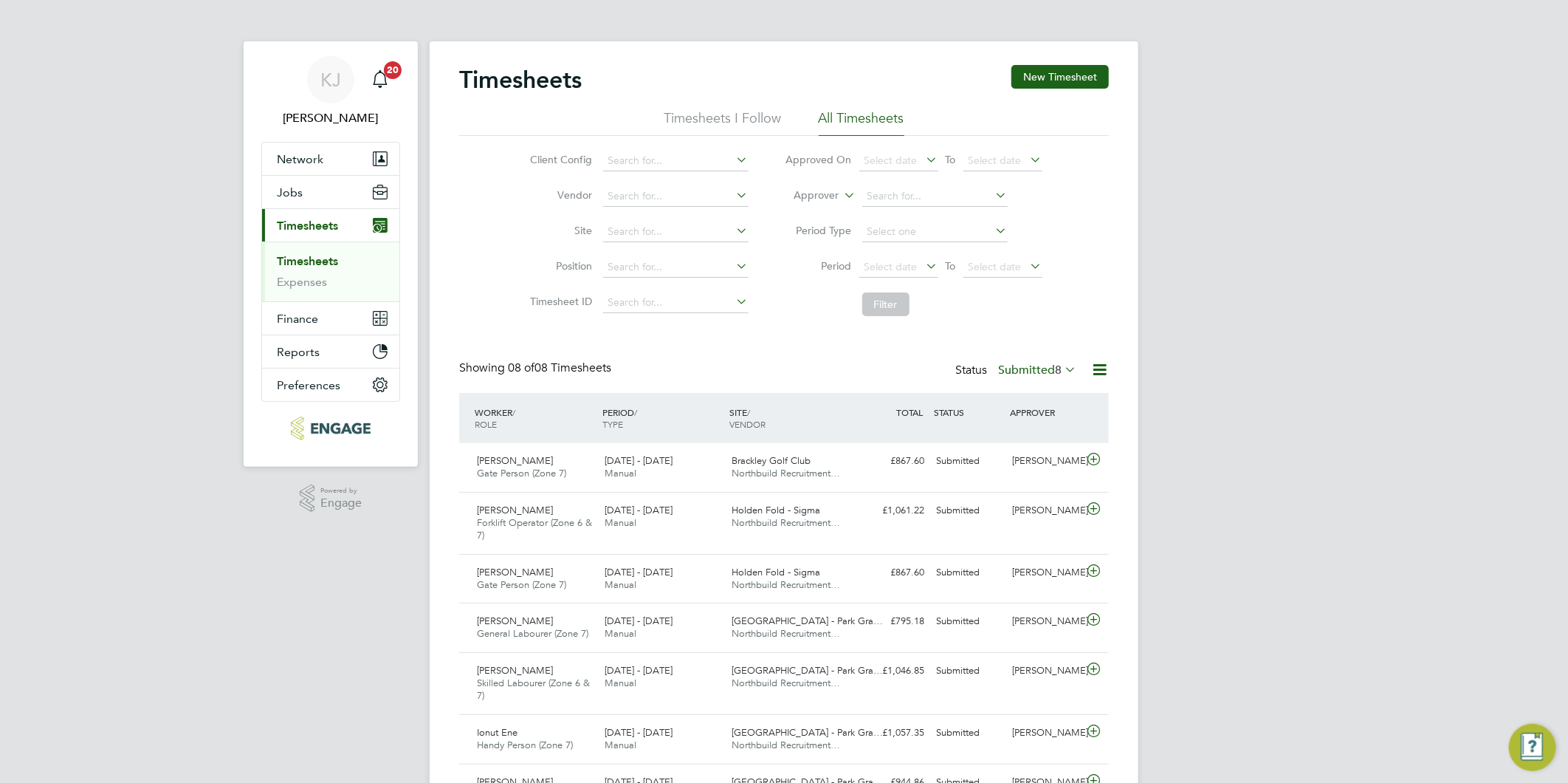
scroll to position [37, 129]
click at [1042, 69] on button "New Timesheet" at bounding box center [1060, 77] width 97 height 24
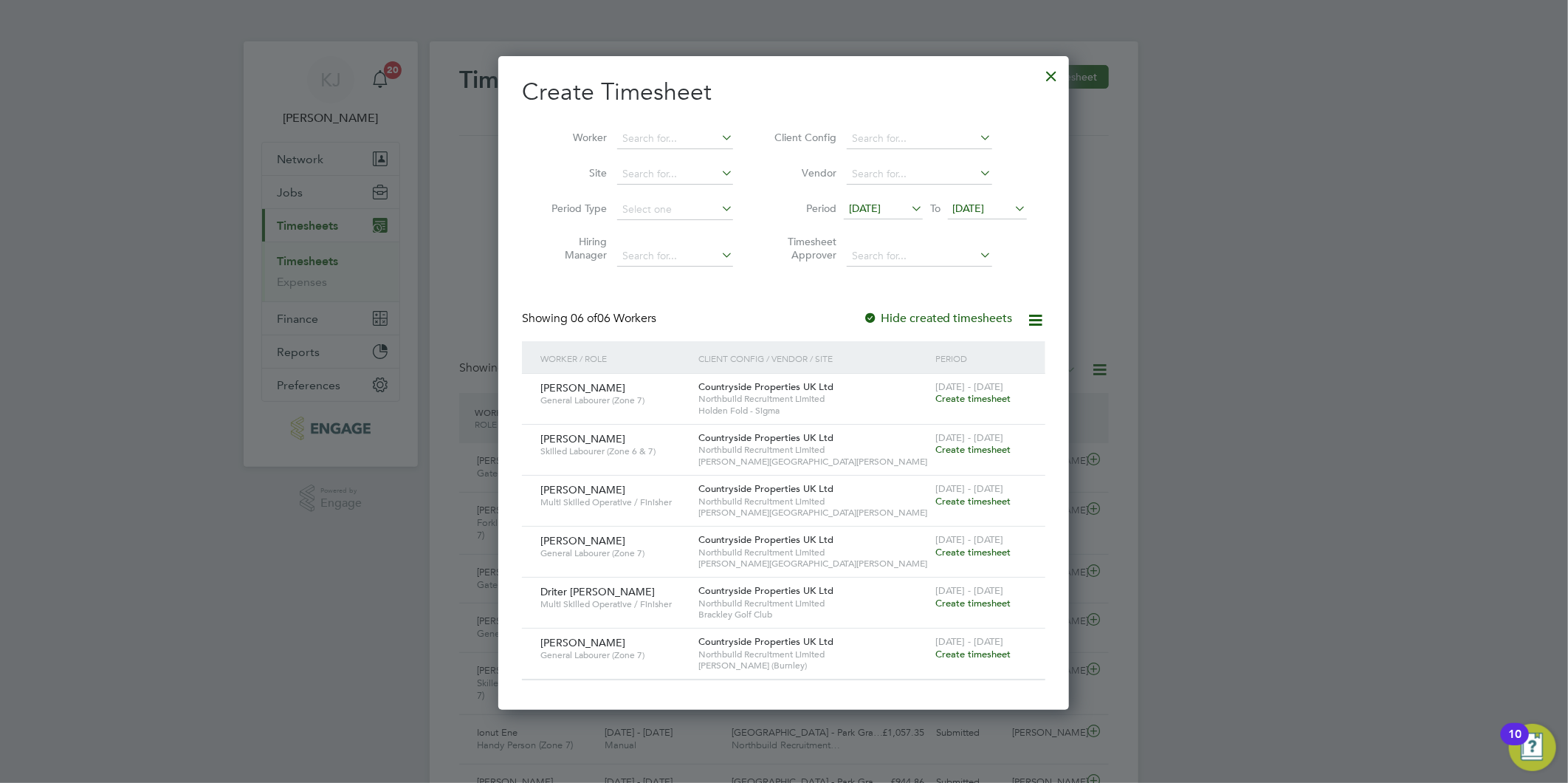
click at [876, 201] on span "09 Sep 2025" at bounding box center [865, 208] width 32 height 14
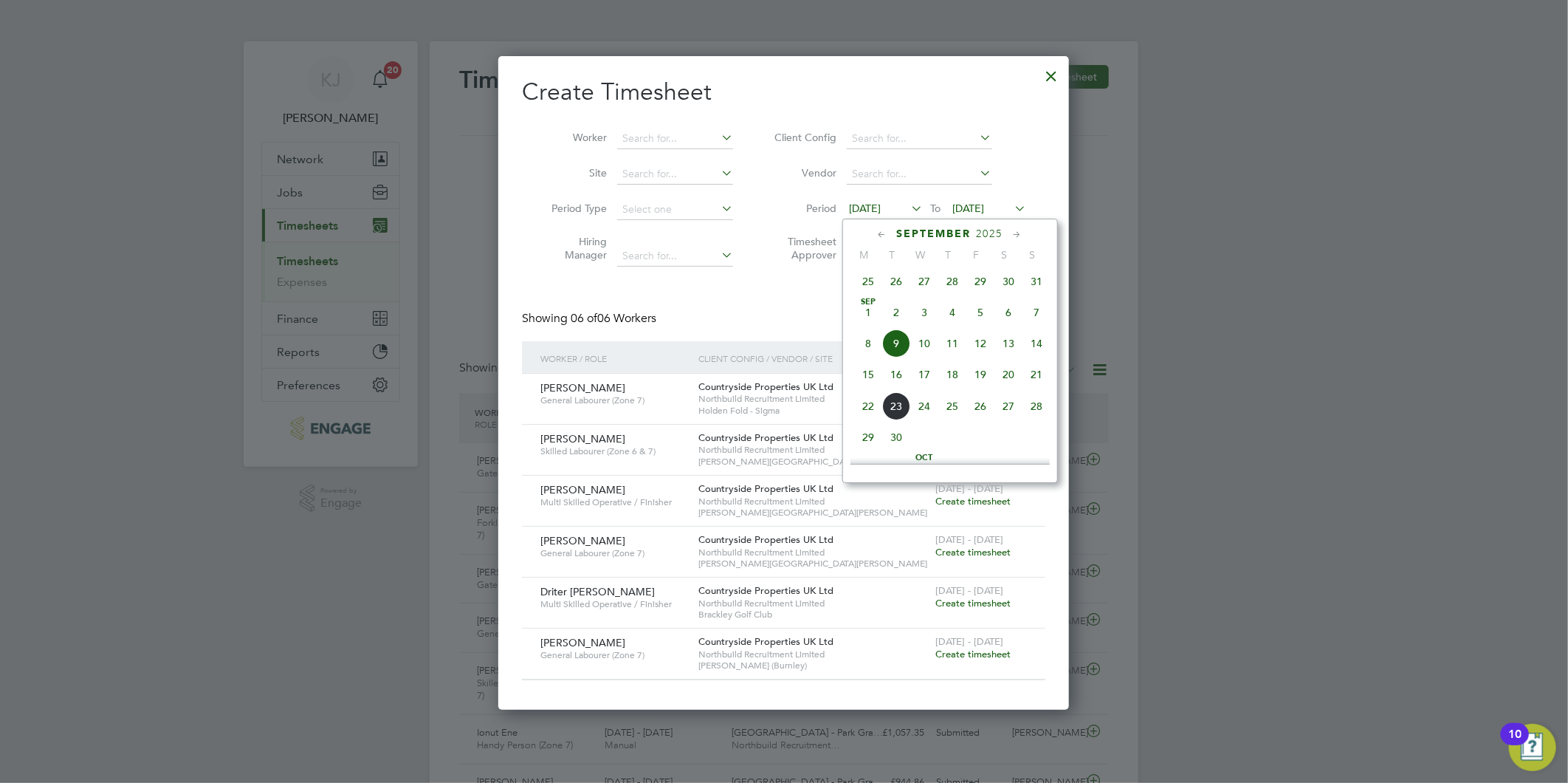
click at [871, 377] on span "15" at bounding box center [868, 374] width 28 height 28
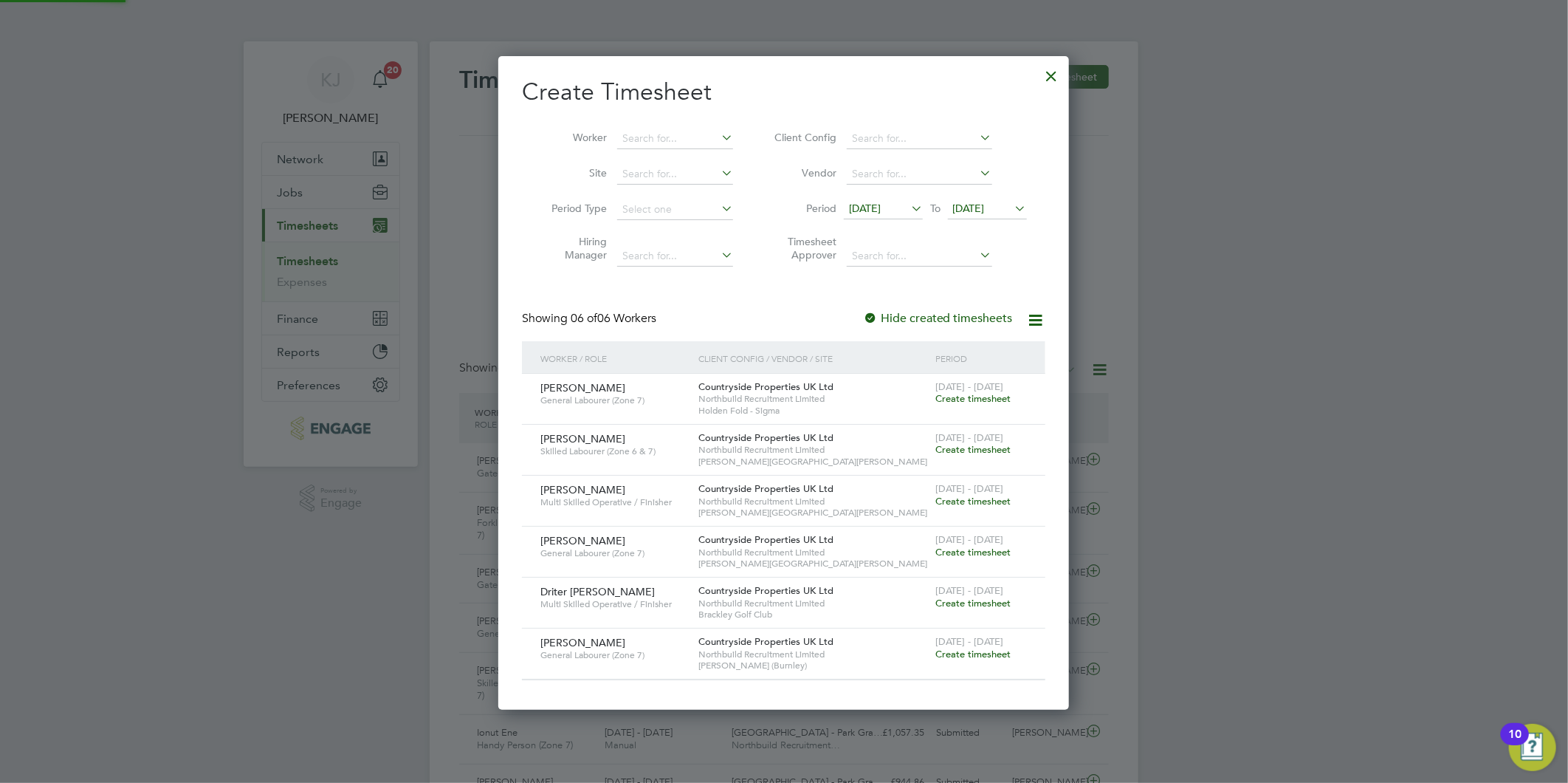
click at [984, 218] on span "16 Sep 2025" at bounding box center [987, 209] width 79 height 20
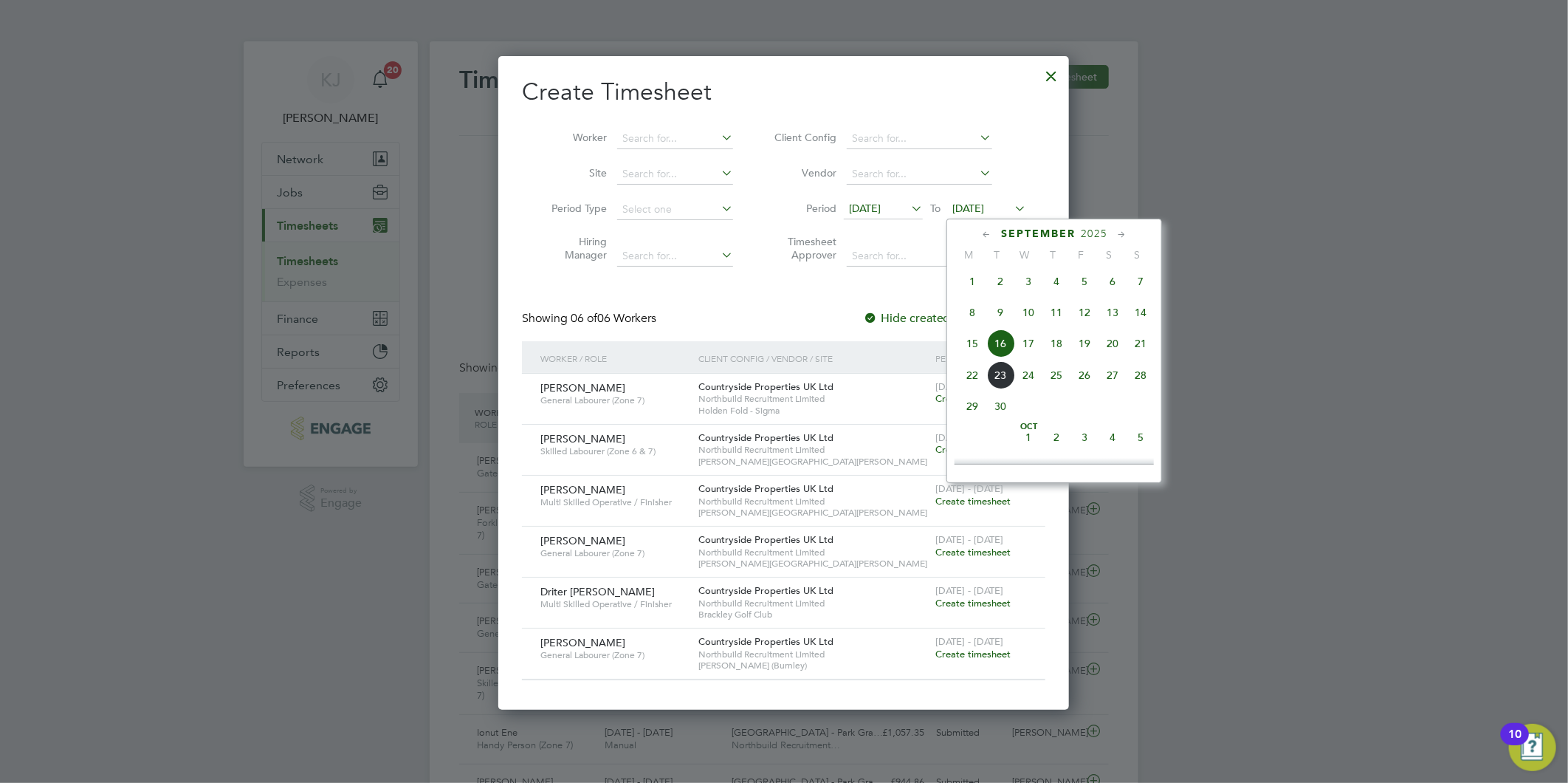
click at [1142, 350] on span "21" at bounding box center [1140, 343] width 28 height 28
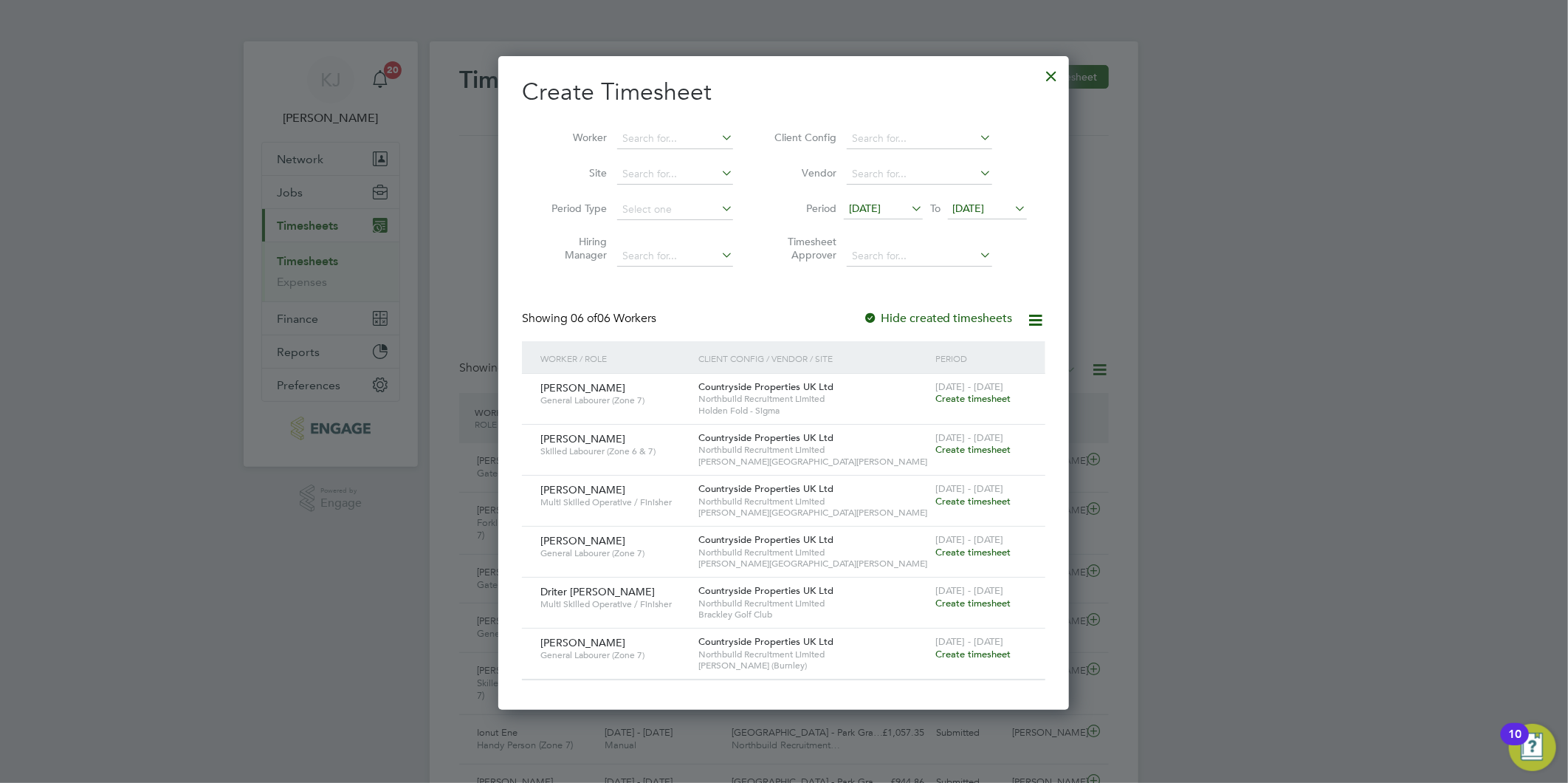
click at [972, 653] on span "Create timesheet" at bounding box center [973, 653] width 75 height 13
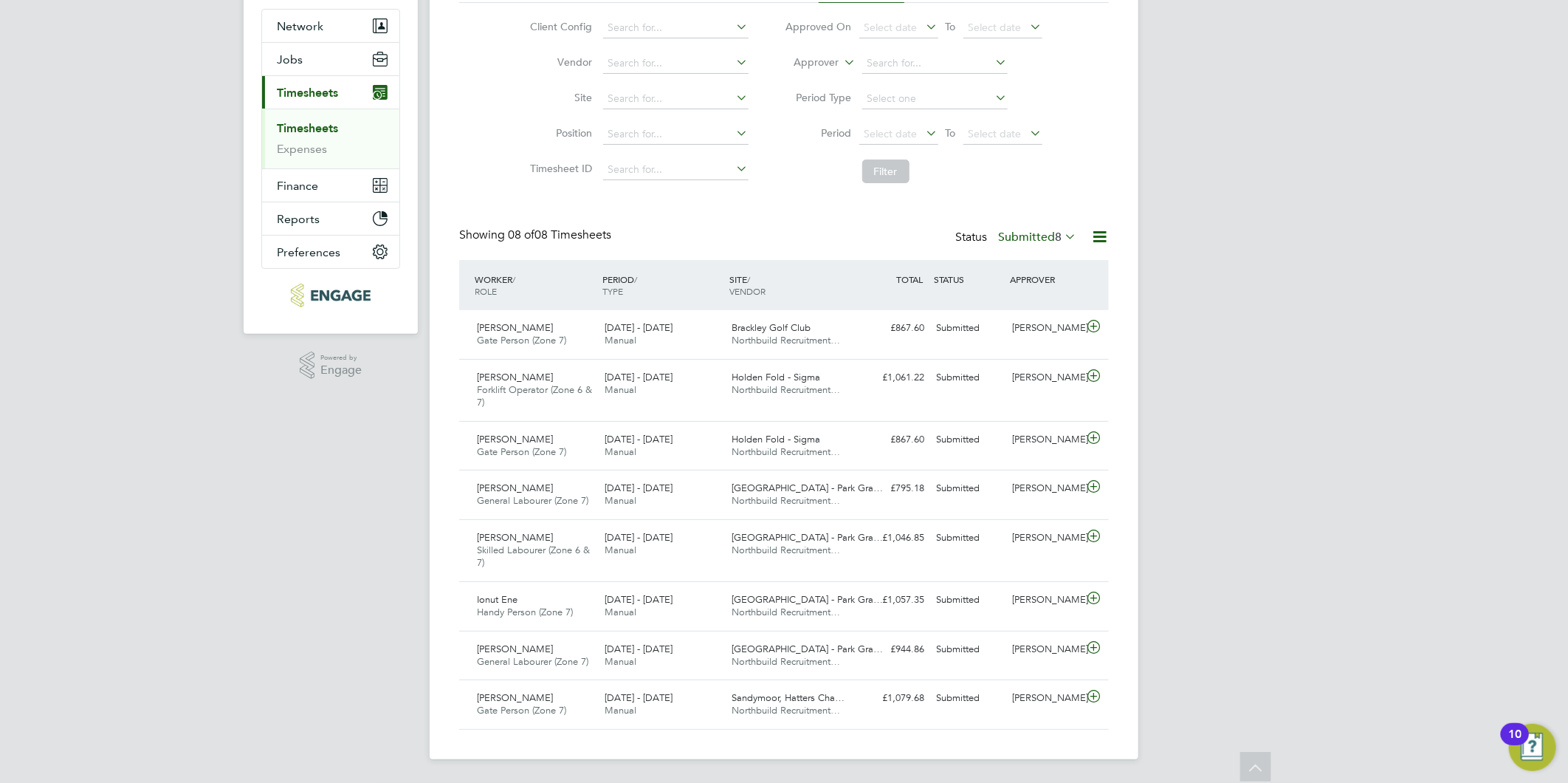
drag, startPoint x: 290, startPoint y: 125, endPoint x: 291, endPoint y: 137, distance: 12.0
click at [290, 125] on link "Timesheets" at bounding box center [308, 128] width 61 height 14
